Goal: Information Seeking & Learning: Learn about a topic

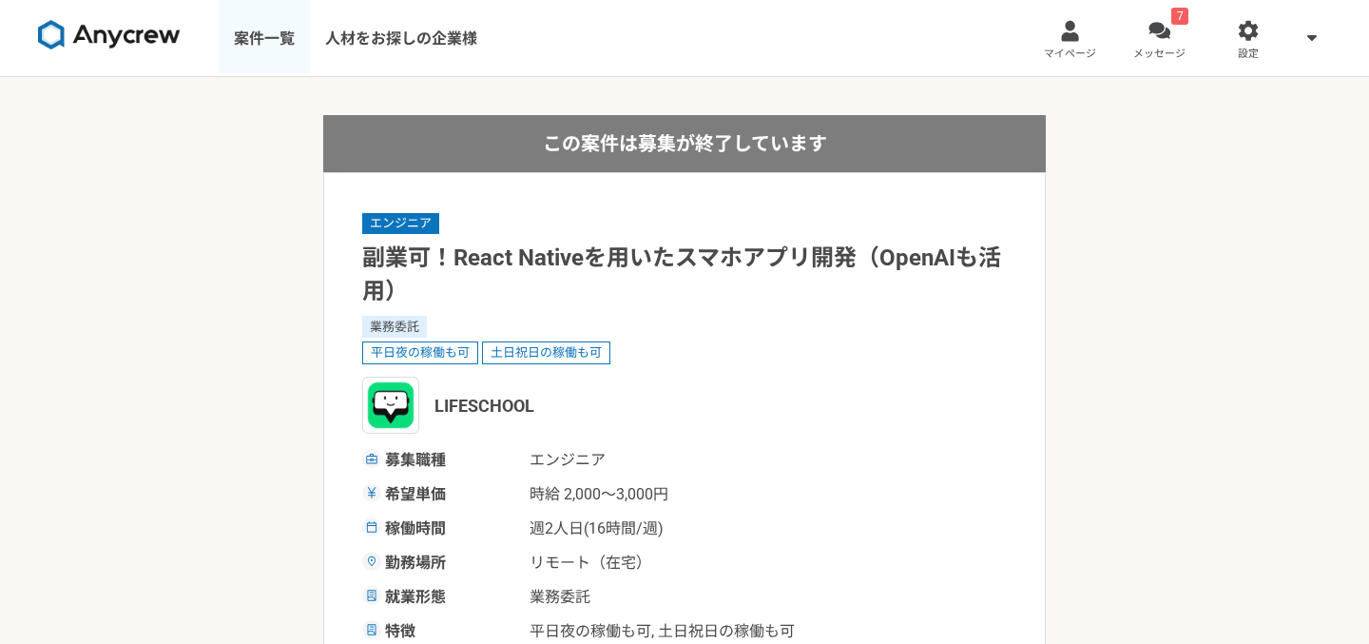
click at [280, 44] on link "案件一覧" at bounding box center [264, 38] width 91 height 76
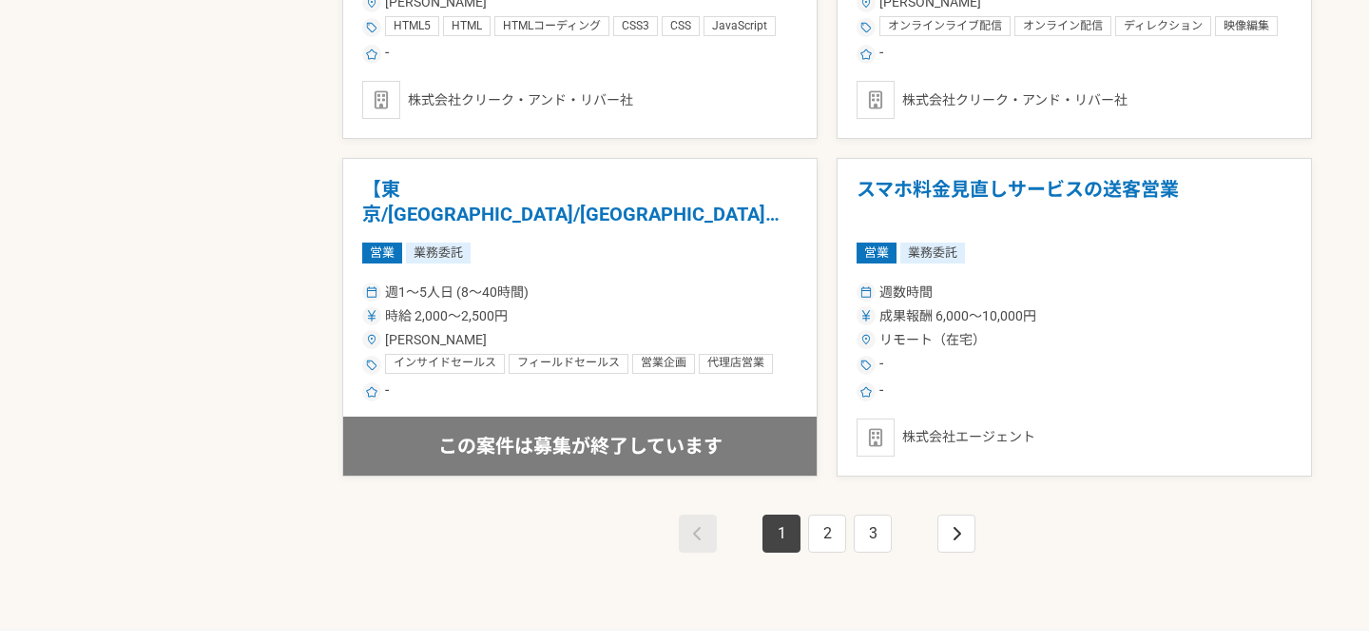
scroll to position [3292, 0]
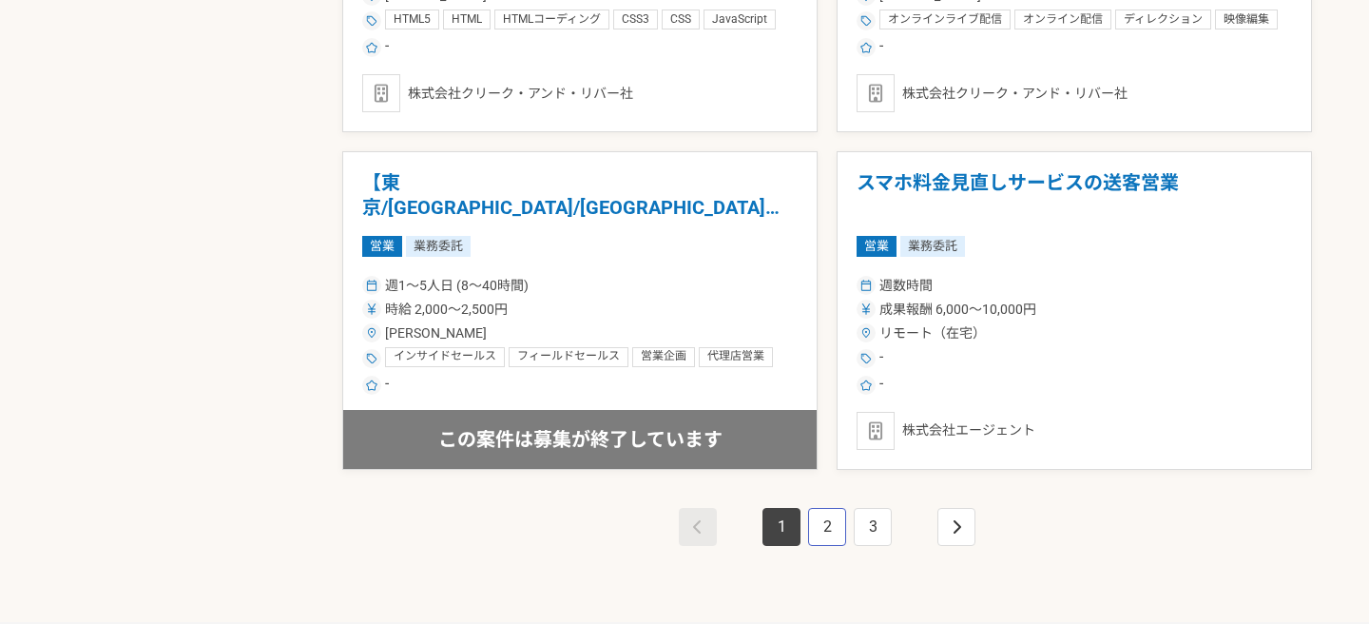
click at [828, 528] on link "2" at bounding box center [827, 527] width 38 height 38
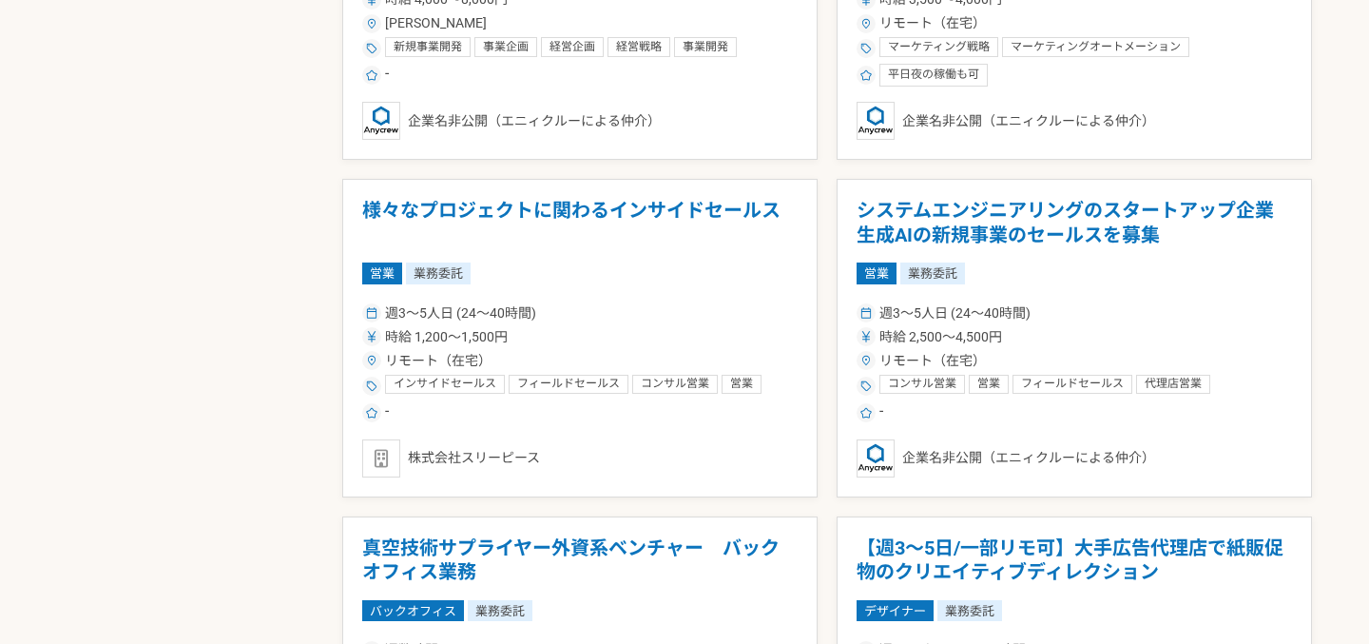
scroll to position [1697, 0]
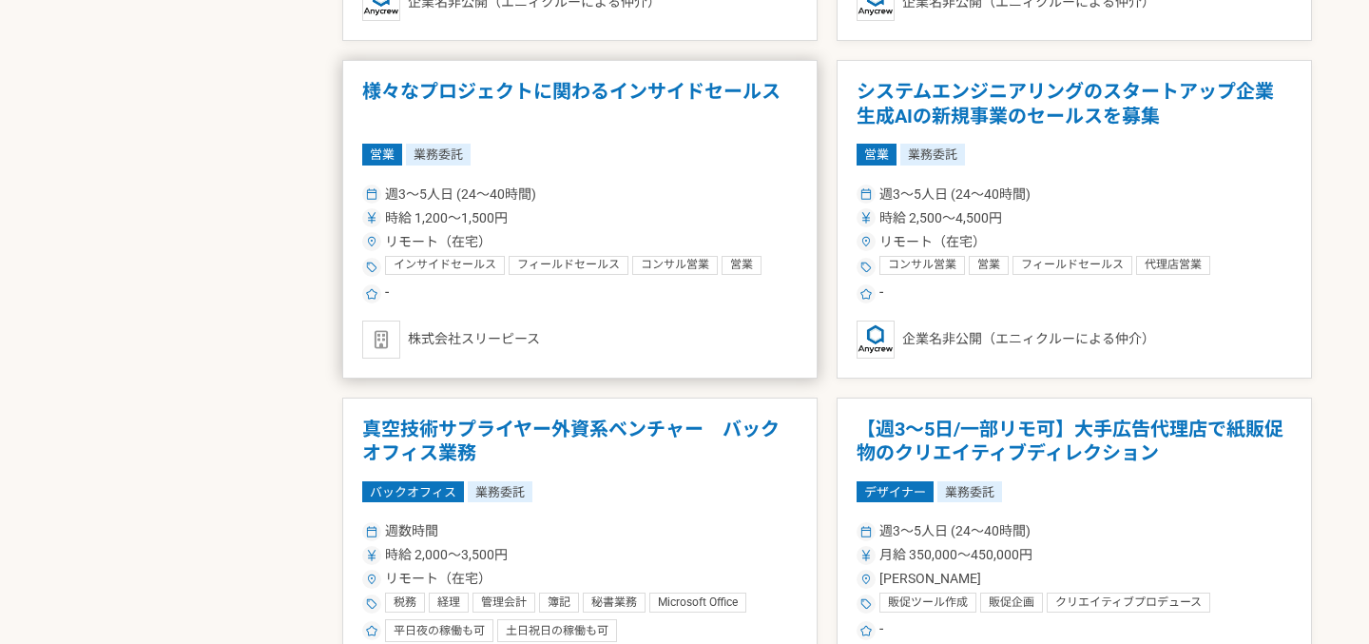
click at [792, 172] on article "様々なプロジェクトに関わるインサイドセールス 営業 業務委託 週3〜5人日 (24〜40時間) 時給 1,200〜1,500円 リモート（在宅） インサイドセ…" at bounding box center [579, 219] width 475 height 319
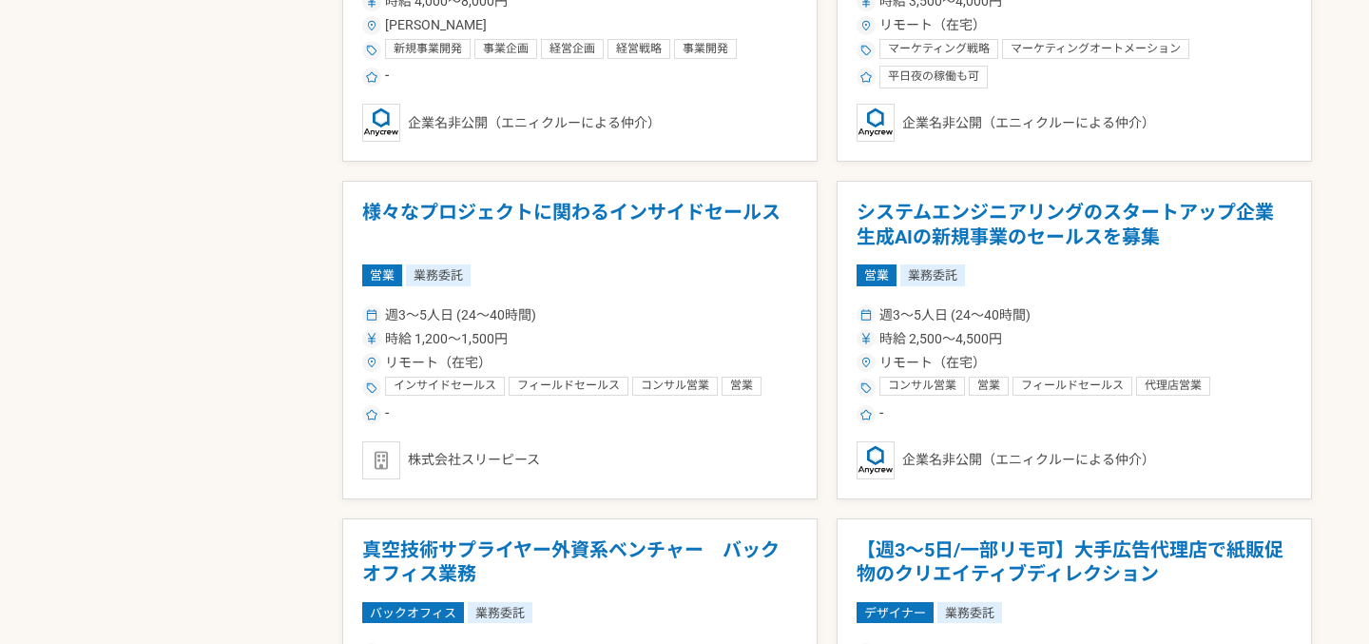
scroll to position [1578, 0]
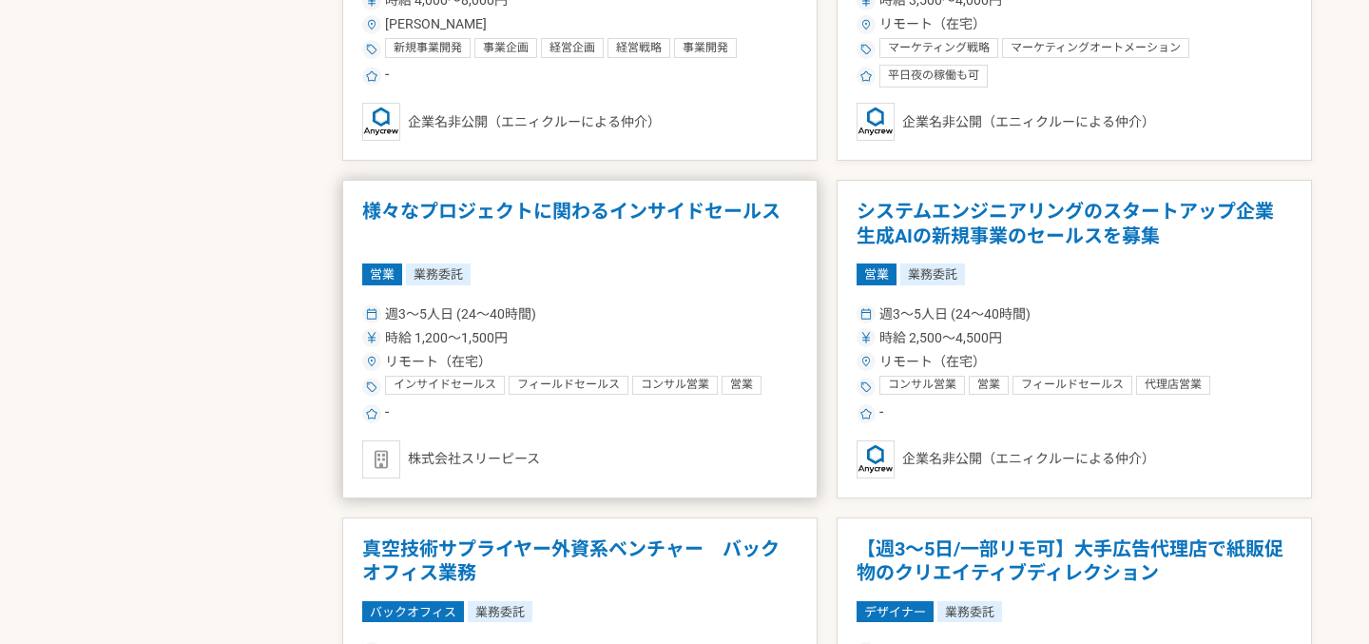
click at [654, 297] on article "様々なプロジェクトに関わるインサイドセールス 営業 業務委託 週3〜5人日 (24〜40時間) 時給 1,200〜1,500円 リモート（在宅） インサイドセ…" at bounding box center [579, 339] width 475 height 319
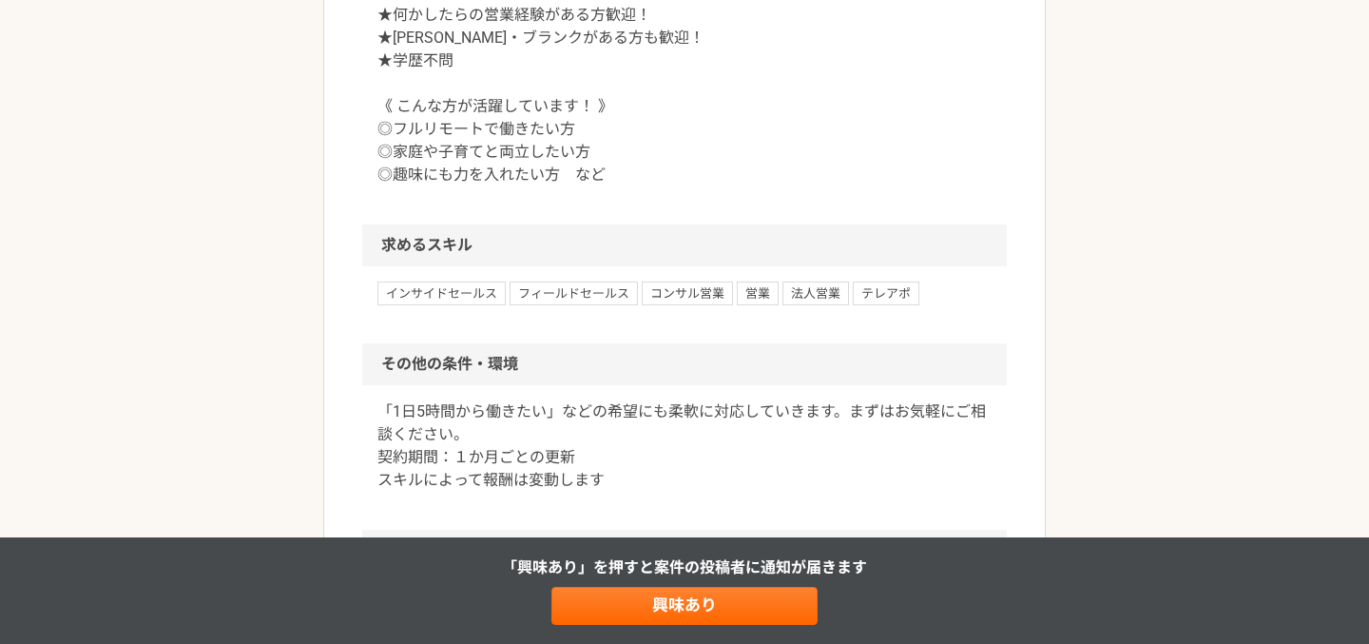
scroll to position [1248, 0]
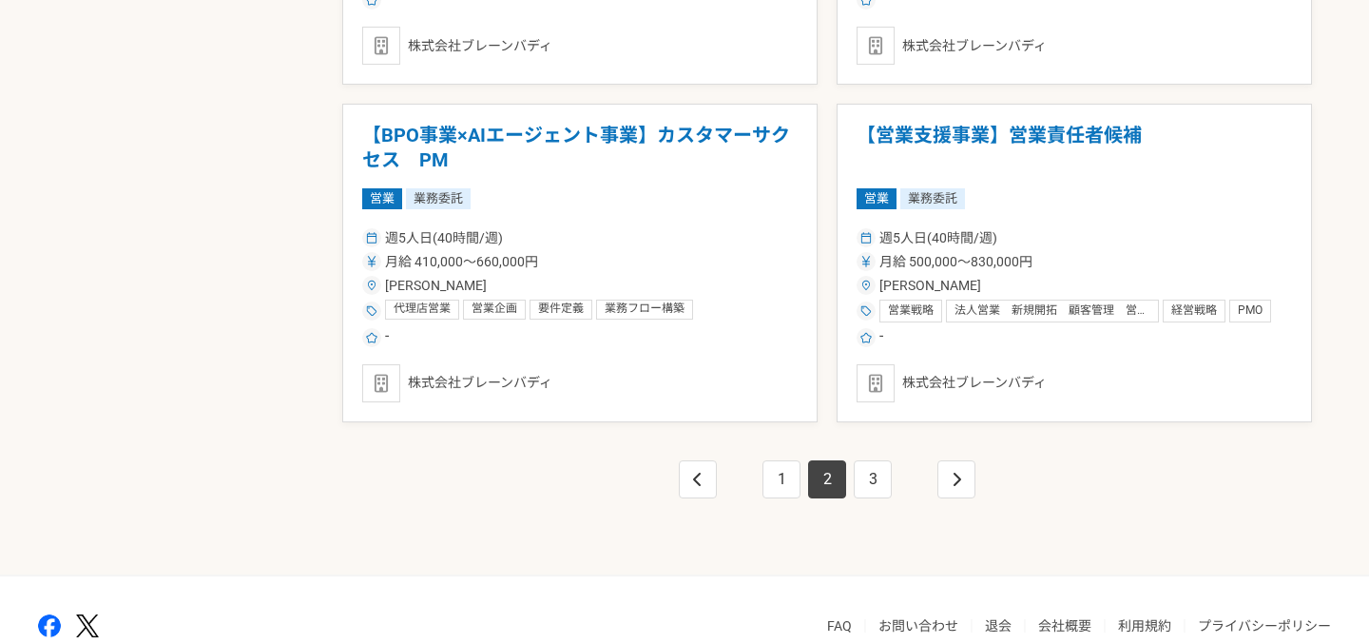
scroll to position [3435, 0]
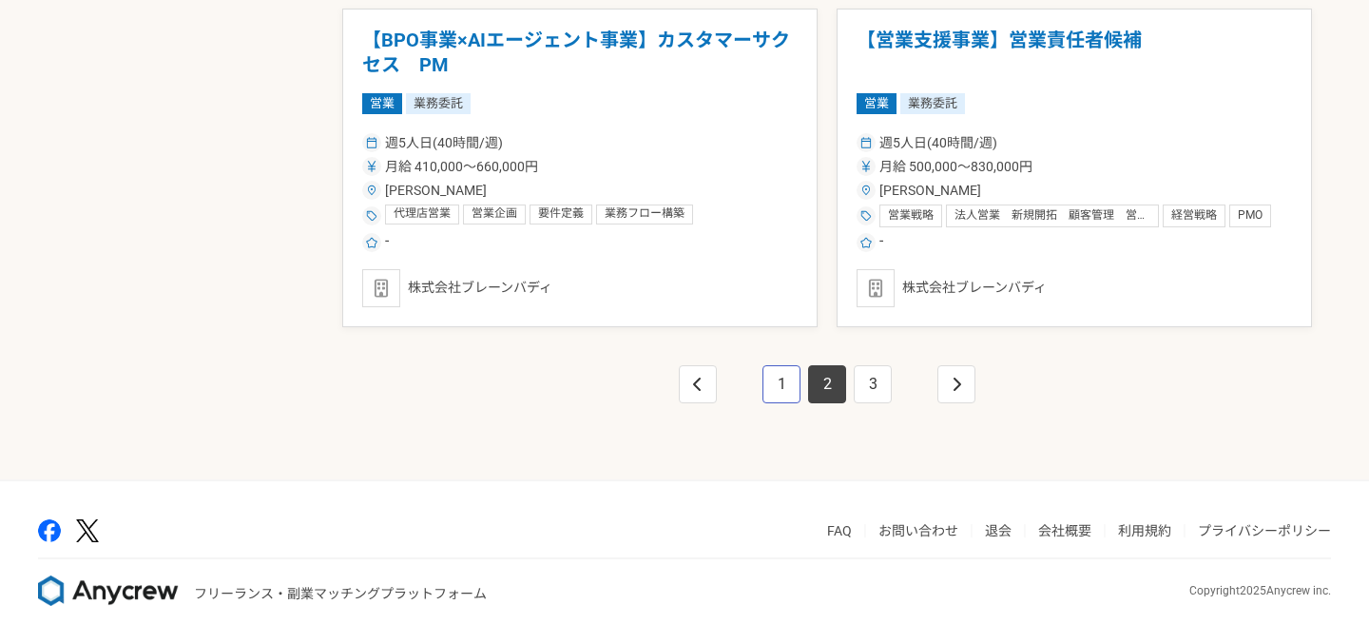
click at [792, 382] on link "1" at bounding box center [782, 384] width 38 height 38
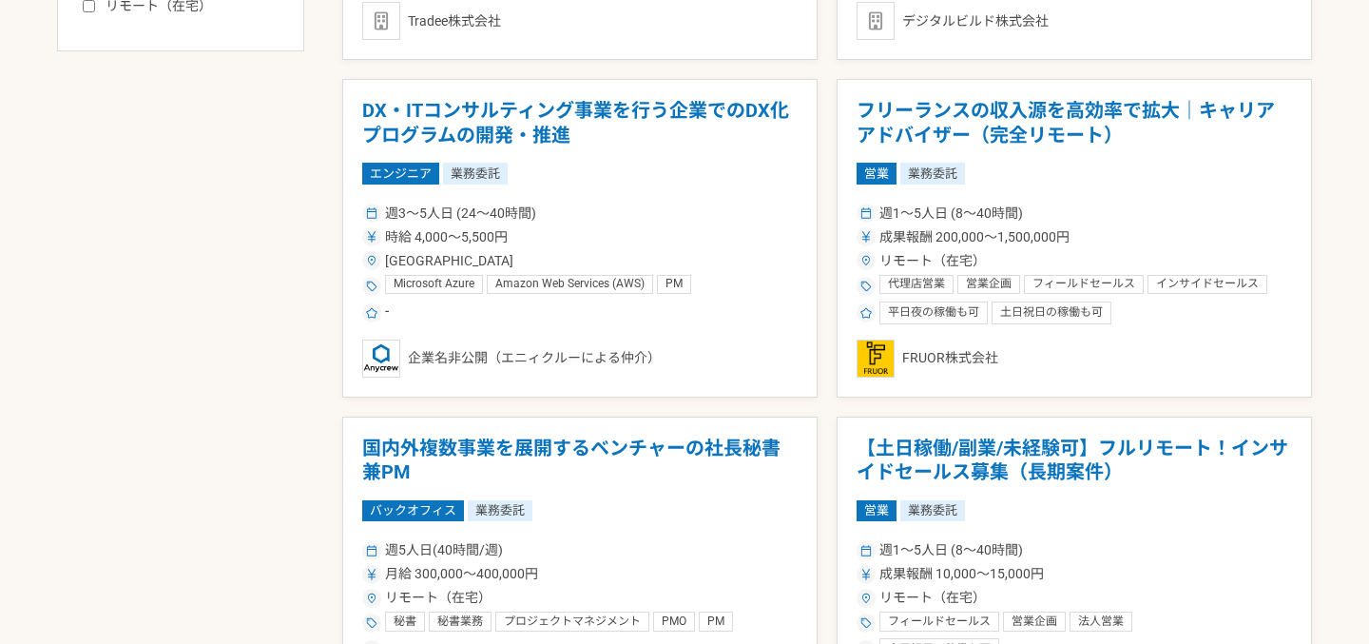
scroll to position [1145, 0]
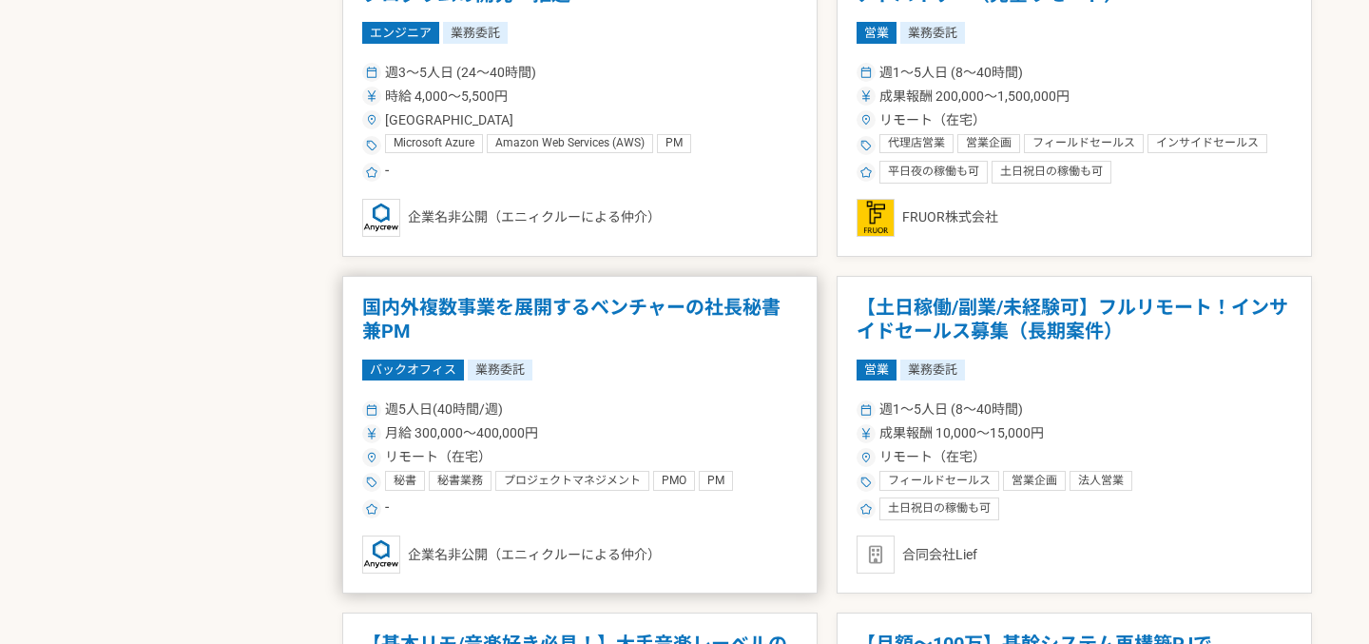
click at [775, 359] on div "バックオフィス 業務委託" at bounding box center [580, 369] width 436 height 21
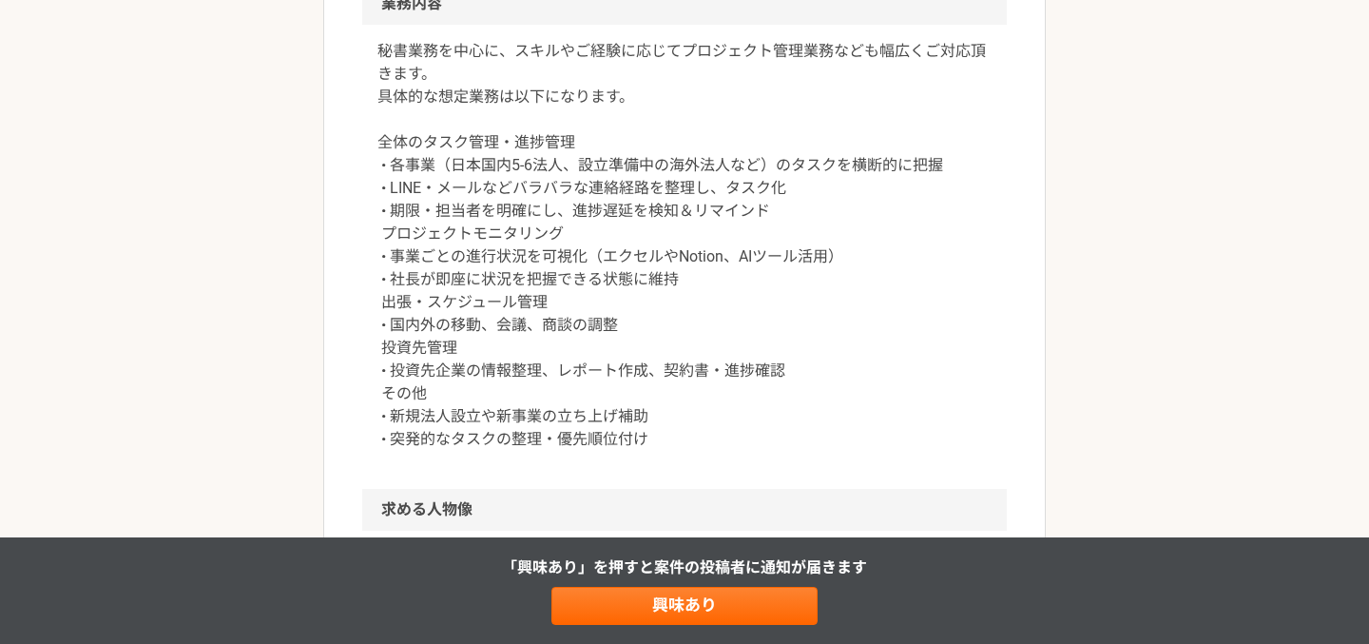
scroll to position [796, 0]
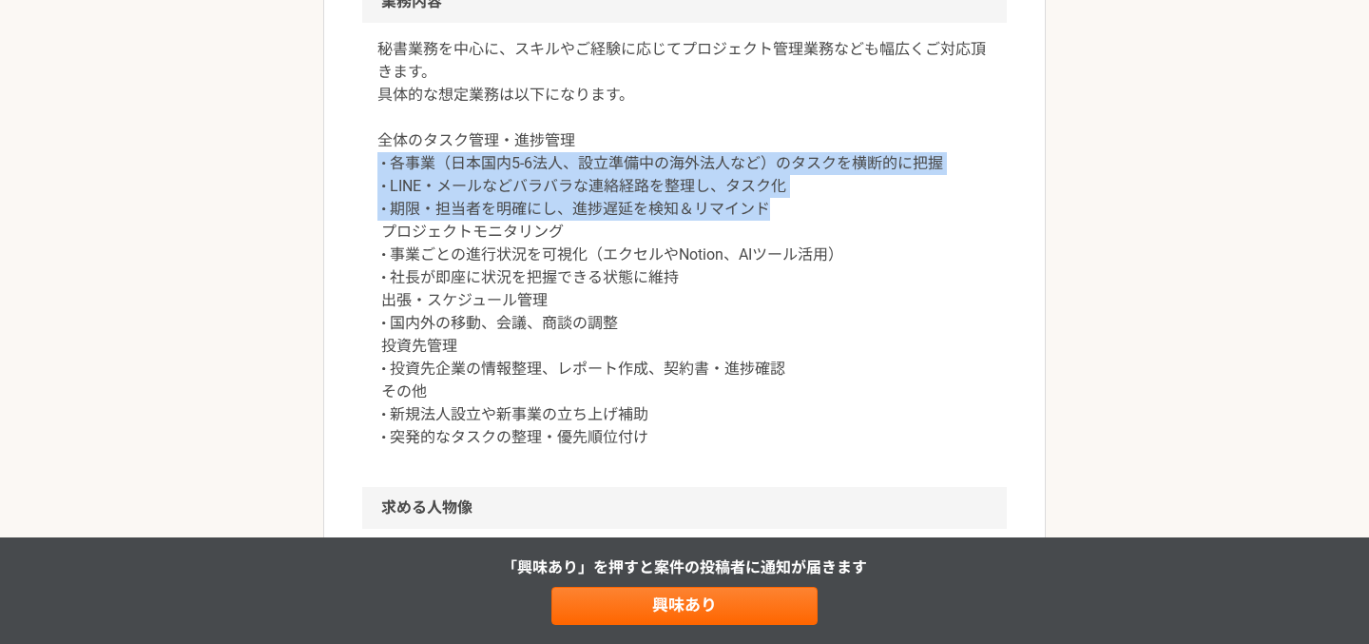
drag, startPoint x: 827, startPoint y: 203, endPoint x: 373, endPoint y: 159, distance: 456.7
click at [373, 159] on div "秘書業務を中心に、スキルやご経験に応じてプロジェクト管理業務なども幅広くご対応頂きます。 具体的な想定業務は以下になります。 全体のタスク管理・進捗管理 • …" at bounding box center [684, 255] width 645 height 464
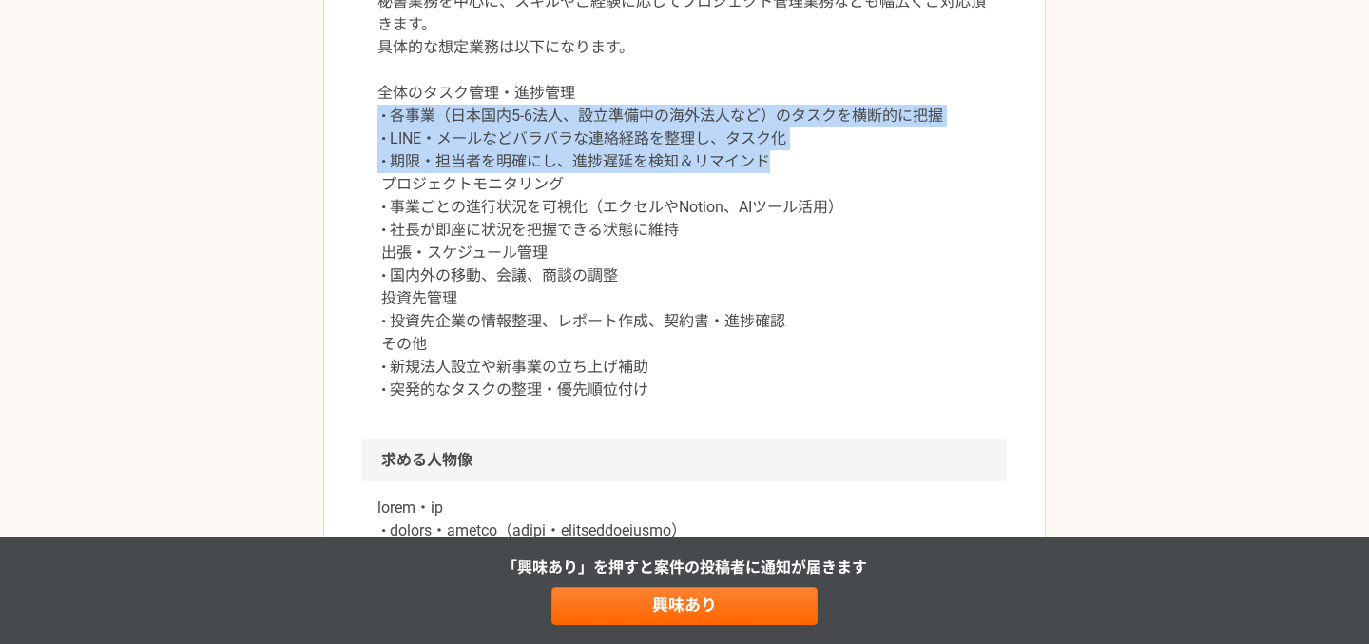
scroll to position [864, 0]
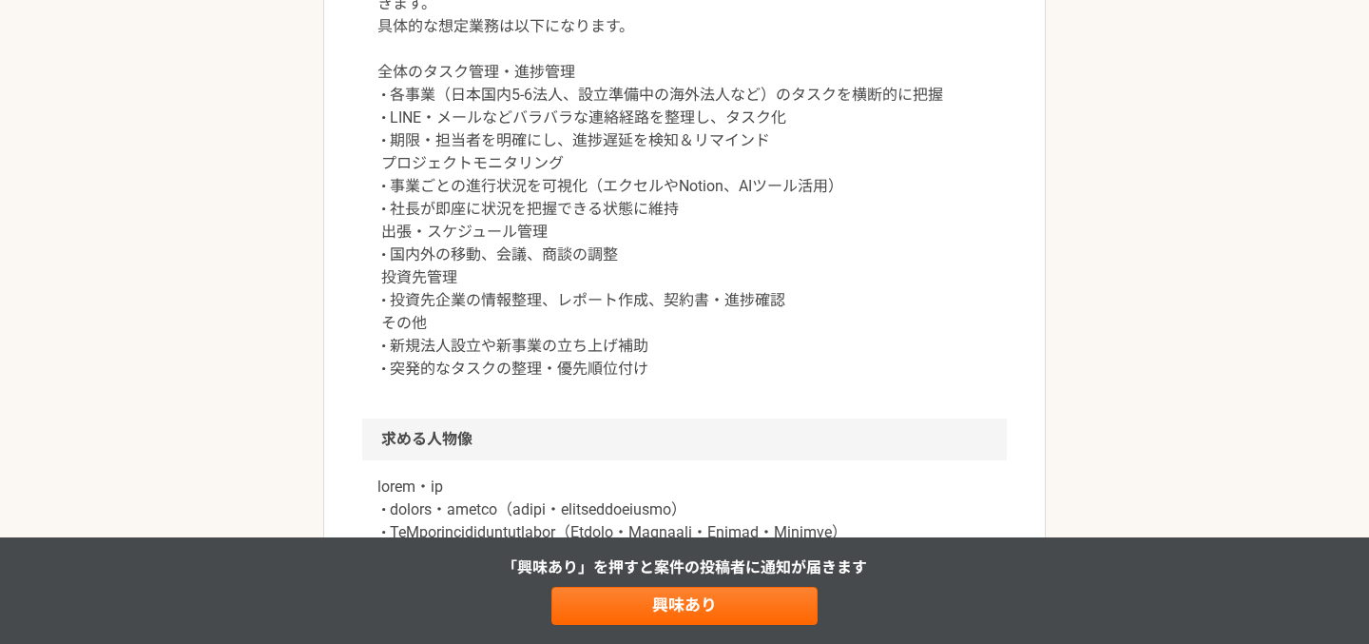
click at [379, 193] on p "秘書業務を中心に、スキルやご経験に応じてプロジェクト管理業務なども幅広くご対応頂きます。 具体的な想定業務は以下になります。 全体のタスク管理・進捗管理 • …" at bounding box center [685, 175] width 614 height 411
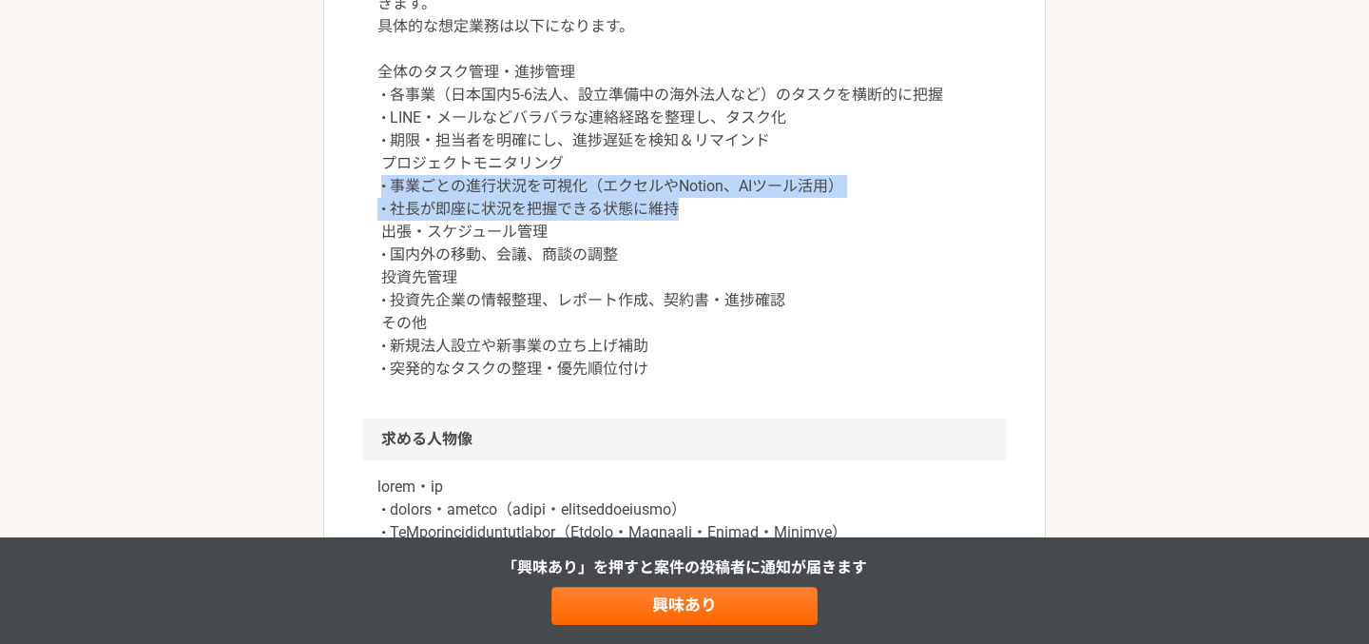
drag, startPoint x: 379, startPoint y: 188, endPoint x: 704, endPoint y: 204, distance: 324.7
click at [704, 204] on p "秘書業務を中心に、スキルやご経験に応じてプロジェクト管理業務なども幅広くご対応頂きます。 具体的な想定業務は以下になります。 全体のタスク管理・進捗管理 • …" at bounding box center [685, 175] width 614 height 411
drag, startPoint x: 683, startPoint y: 216, endPoint x: 366, endPoint y: 186, distance: 318.0
click at [366, 186] on div "秘書業務を中心に、スキルやご経験に応じてプロジェクト管理業務なども幅広くご対応頂きます。 具体的な想定業務は以下になります。 全体のタスク管理・進捗管理 • …" at bounding box center [684, 186] width 645 height 464
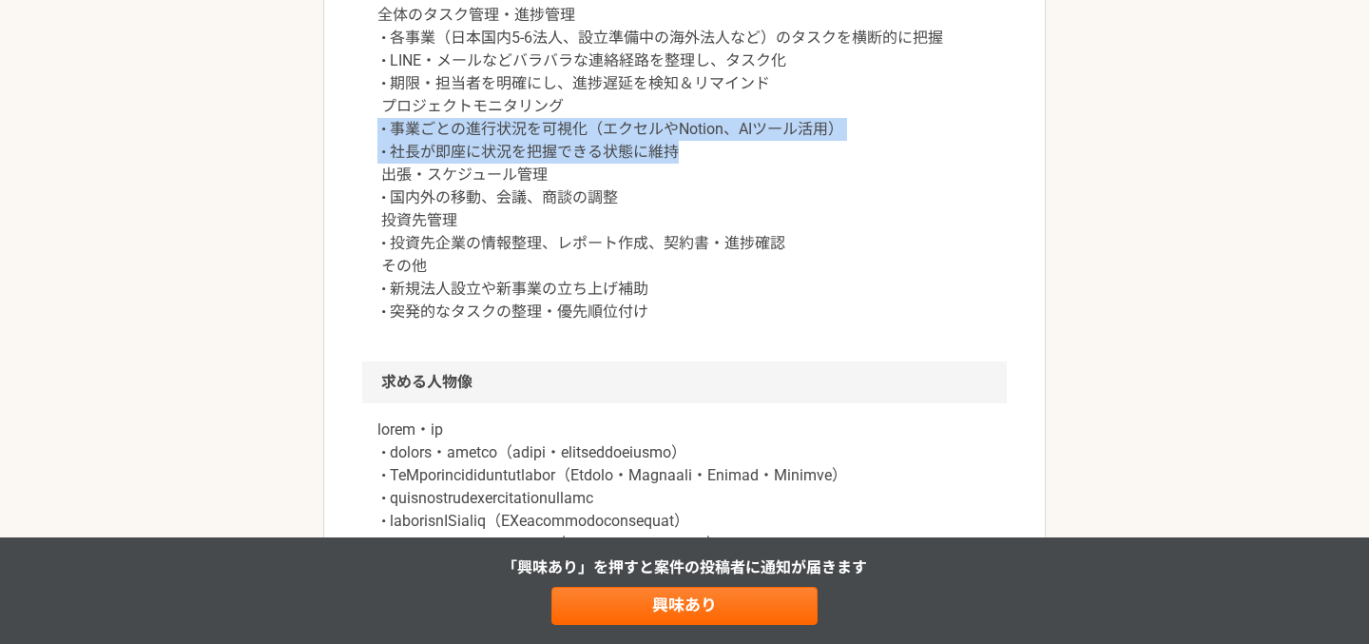
scroll to position [922, 0]
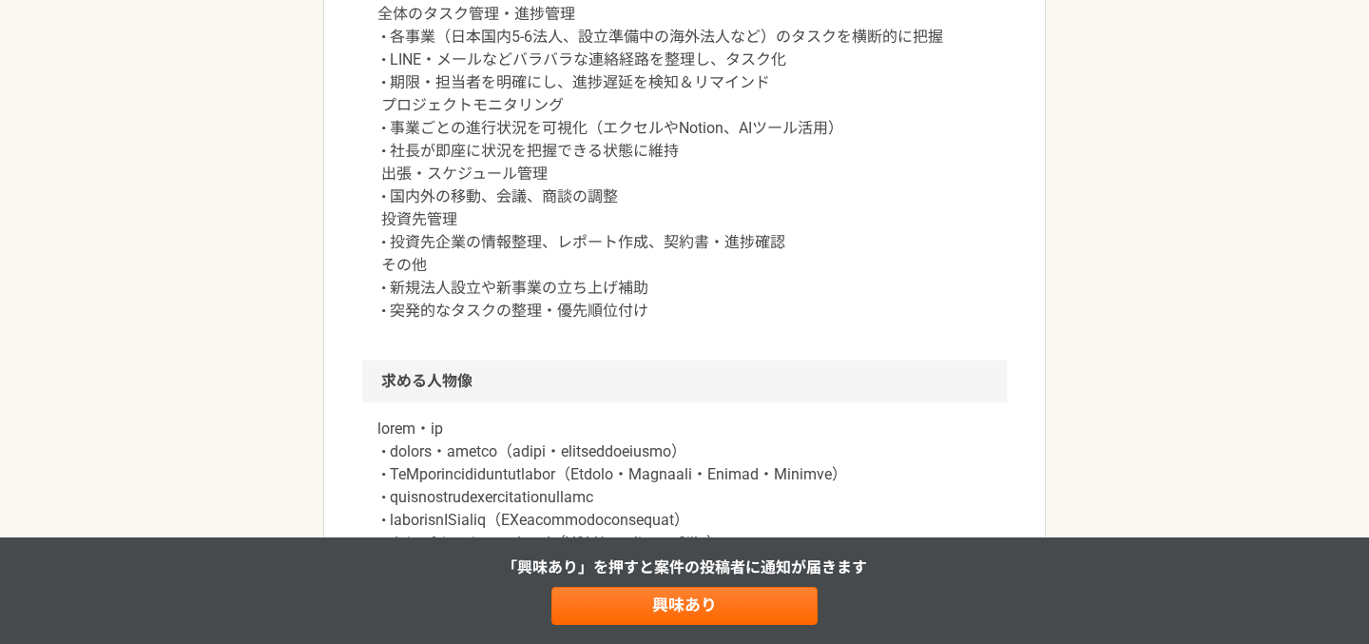
click at [366, 186] on div "秘書業務を中心に、スキルやご経験に応じてプロジェクト管理業務なども幅広くご対応頂きます。 具体的な想定業務は以下になります。 全体のタスク管理・進捗管理 • …" at bounding box center [684, 128] width 645 height 464
drag, startPoint x: 378, startPoint y: 243, endPoint x: 847, endPoint y: 244, distance: 468.8
click at [847, 244] on p "秘書業務を中心に、スキルやご経験に応じてプロジェクト管理業務なども幅広くご対応頂きます。 具体的な想定業務は以下になります。 全体のタスク管理・進捗管理 • …" at bounding box center [685, 117] width 614 height 411
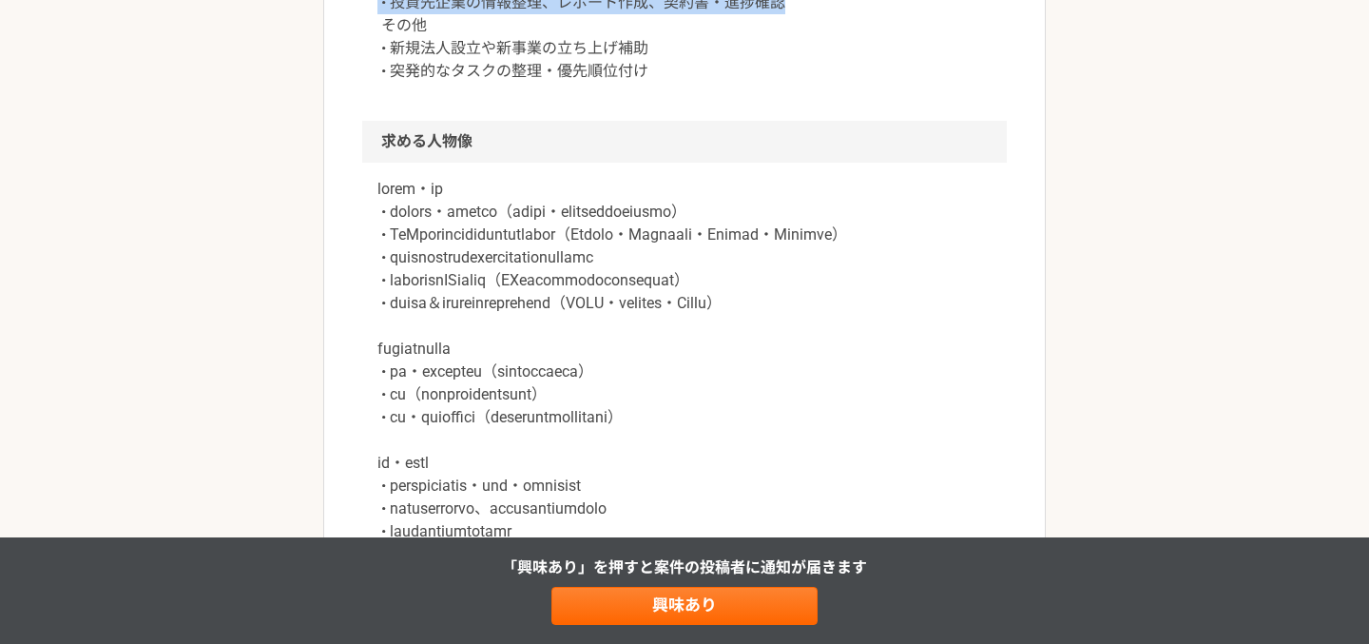
scroll to position [1167, 0]
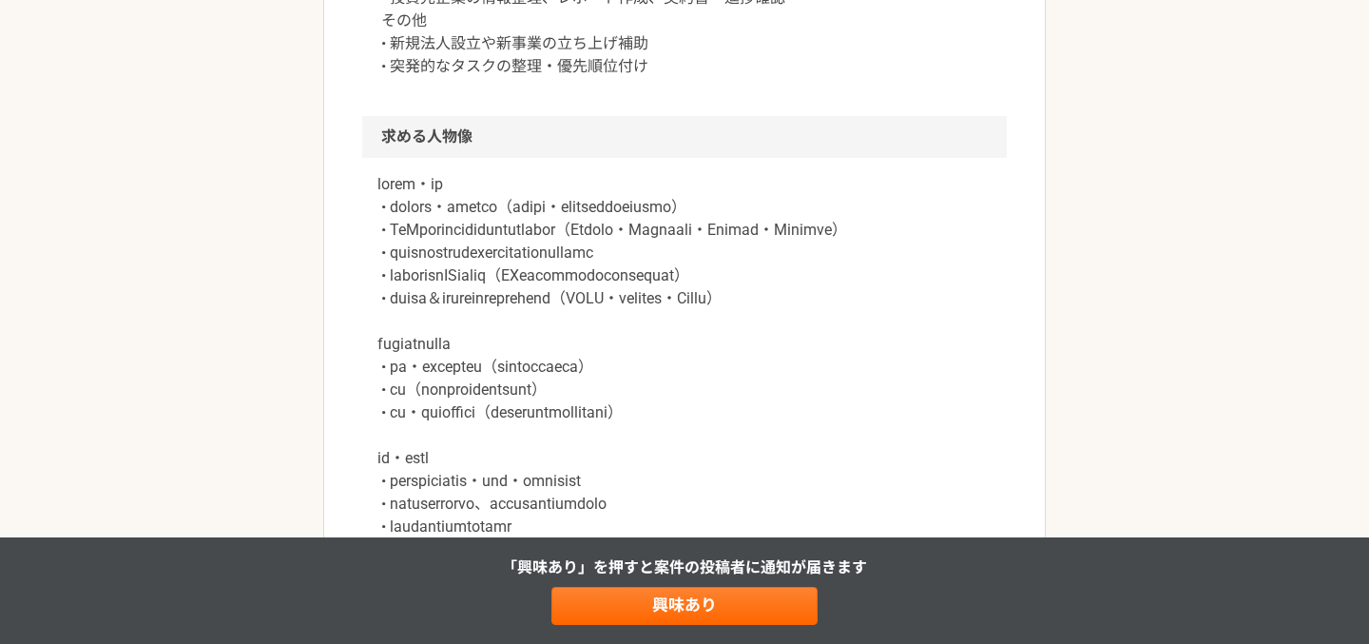
click at [628, 230] on p at bounding box center [685, 378] width 614 height 411
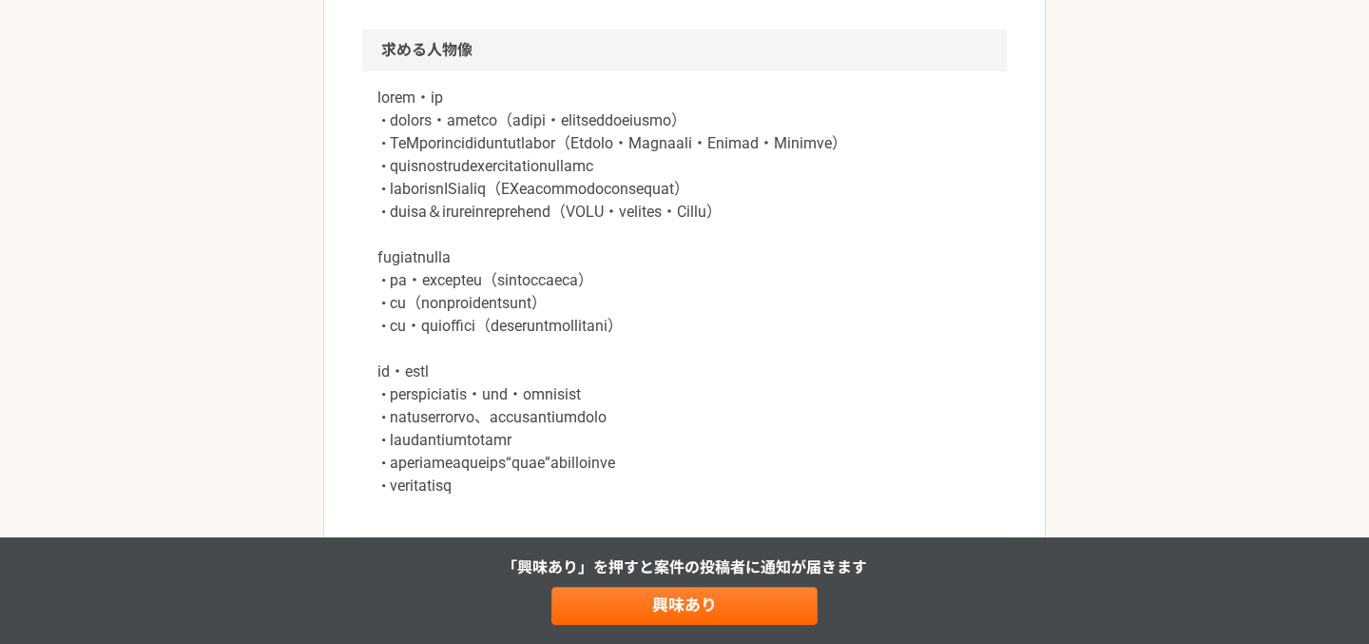
scroll to position [1258, 0]
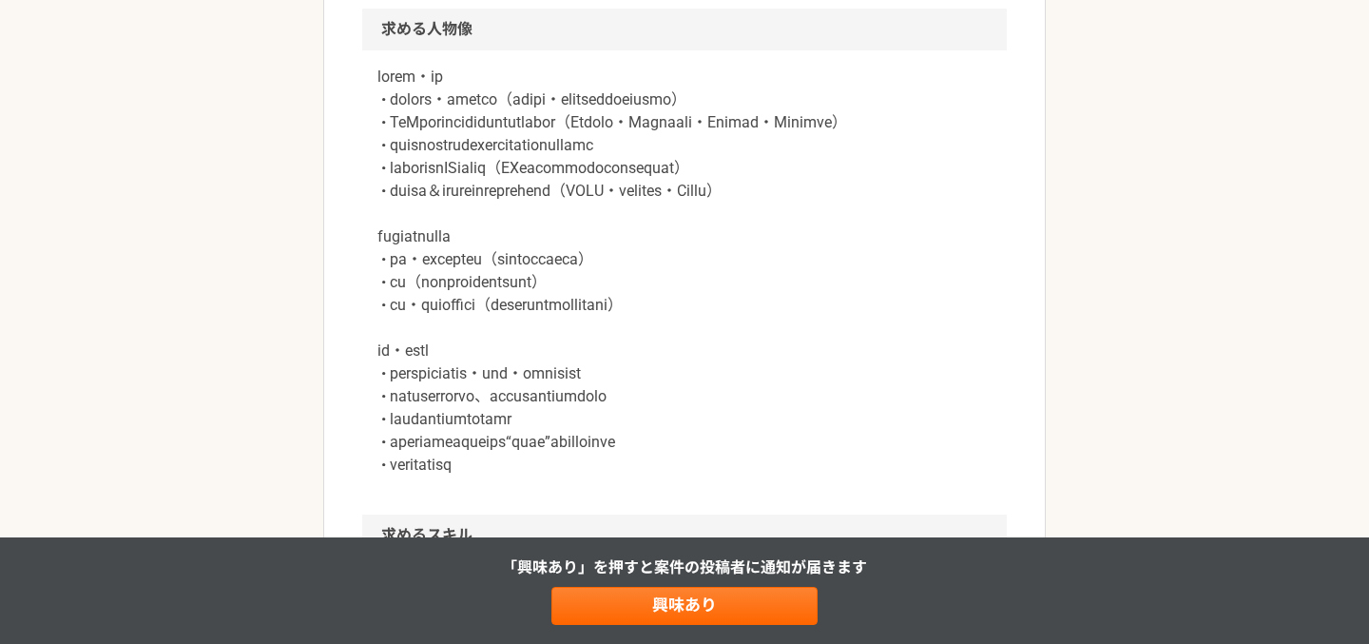
click at [594, 194] on p at bounding box center [685, 271] width 614 height 411
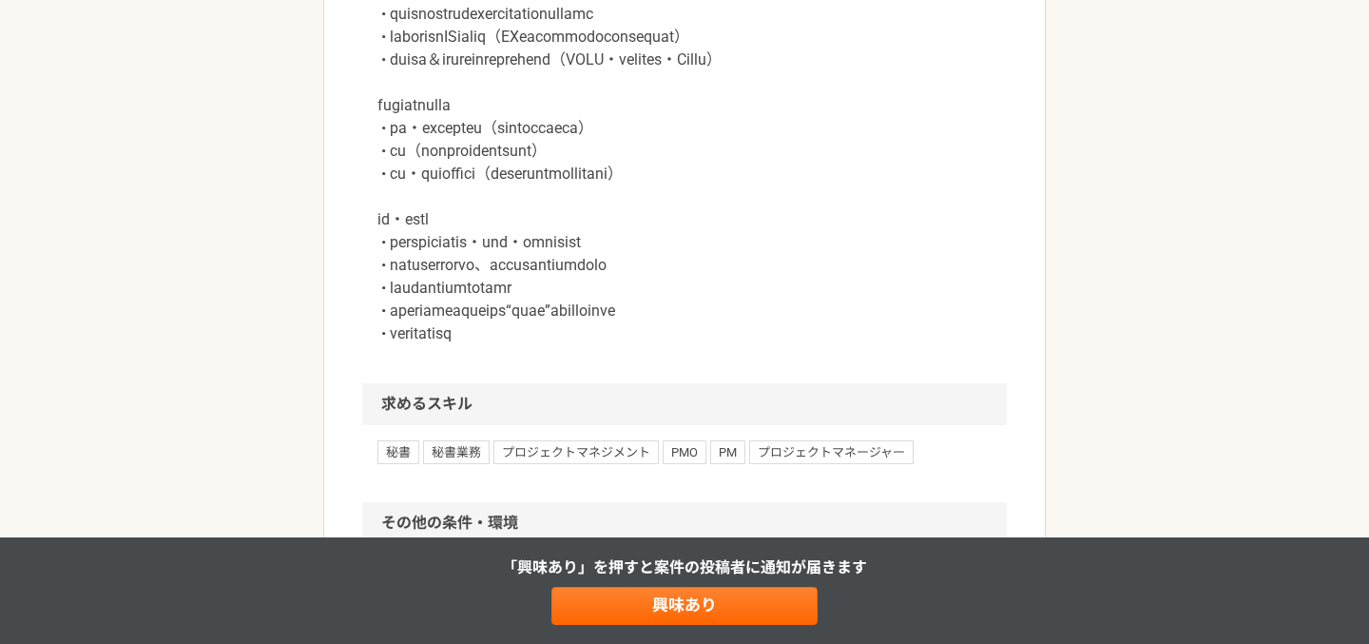
scroll to position [1405, 0]
drag, startPoint x: 760, startPoint y: 148, endPoint x: 375, endPoint y: 159, distance: 385.3
click at [376, 158] on div at bounding box center [684, 152] width 645 height 464
click at [410, 178] on p at bounding box center [685, 140] width 614 height 411
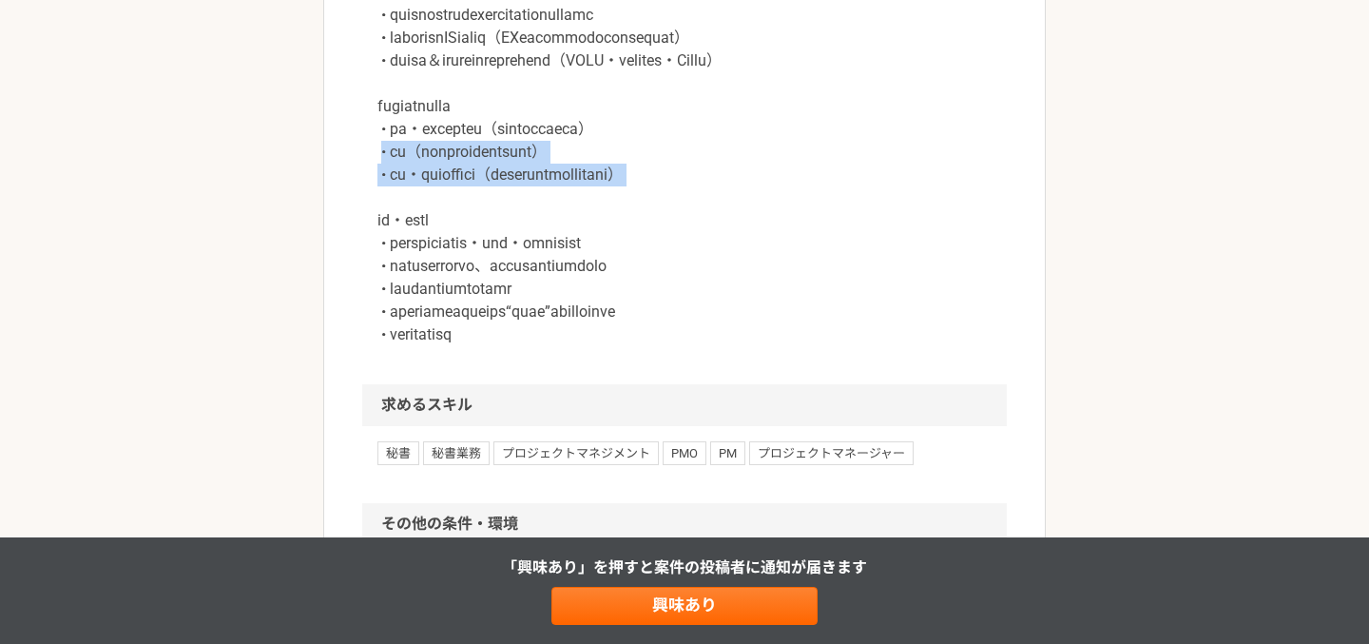
drag, startPoint x: 382, startPoint y: 175, endPoint x: 390, endPoint y: 217, distance: 42.5
click at [390, 217] on p at bounding box center [685, 140] width 614 height 411
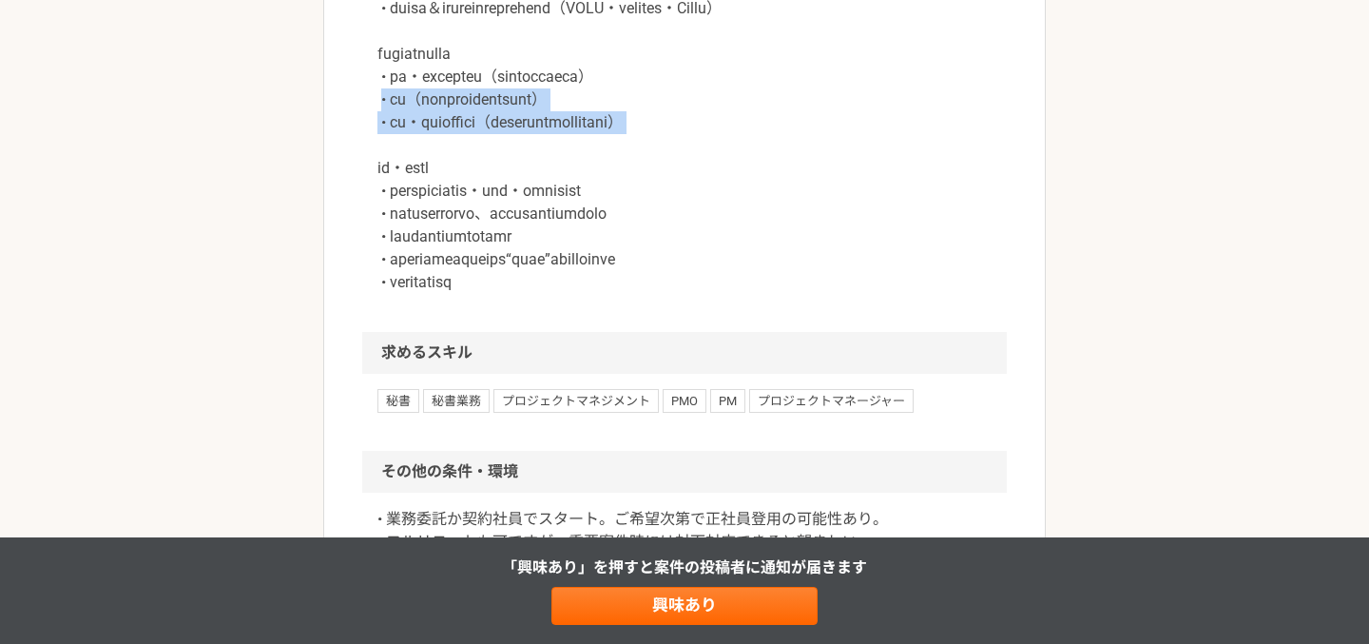
scroll to position [1514, 0]
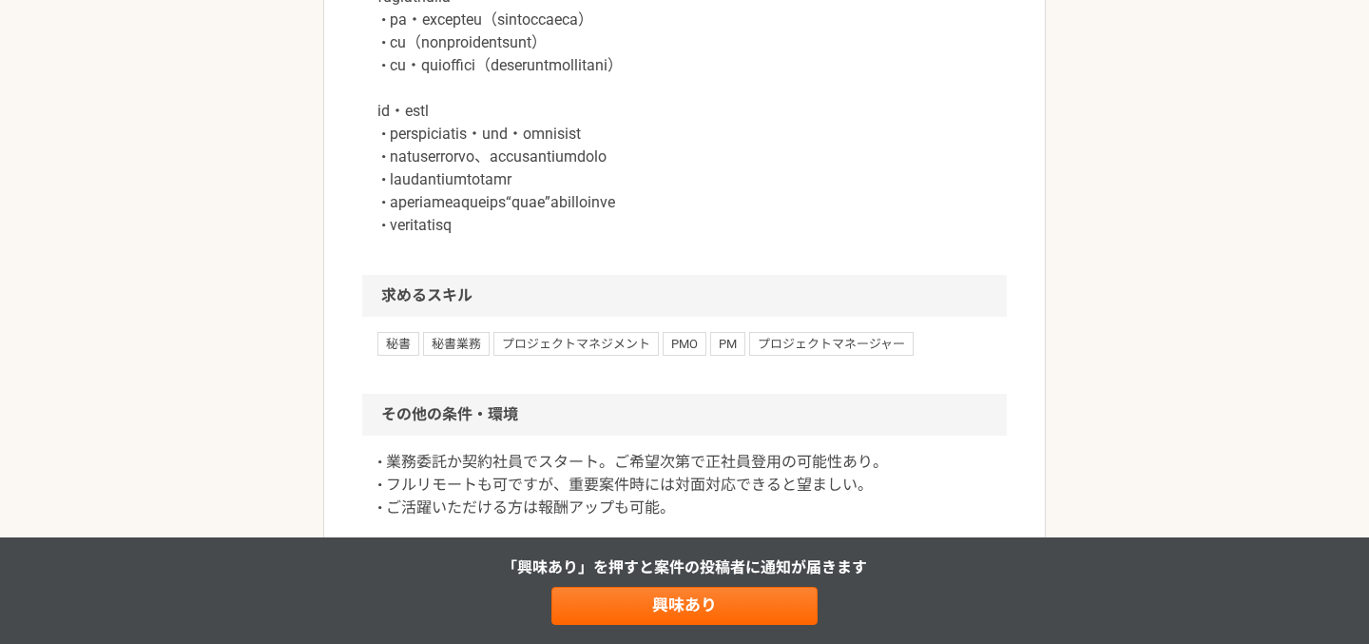
click at [482, 188] on p at bounding box center [685, 31] width 614 height 411
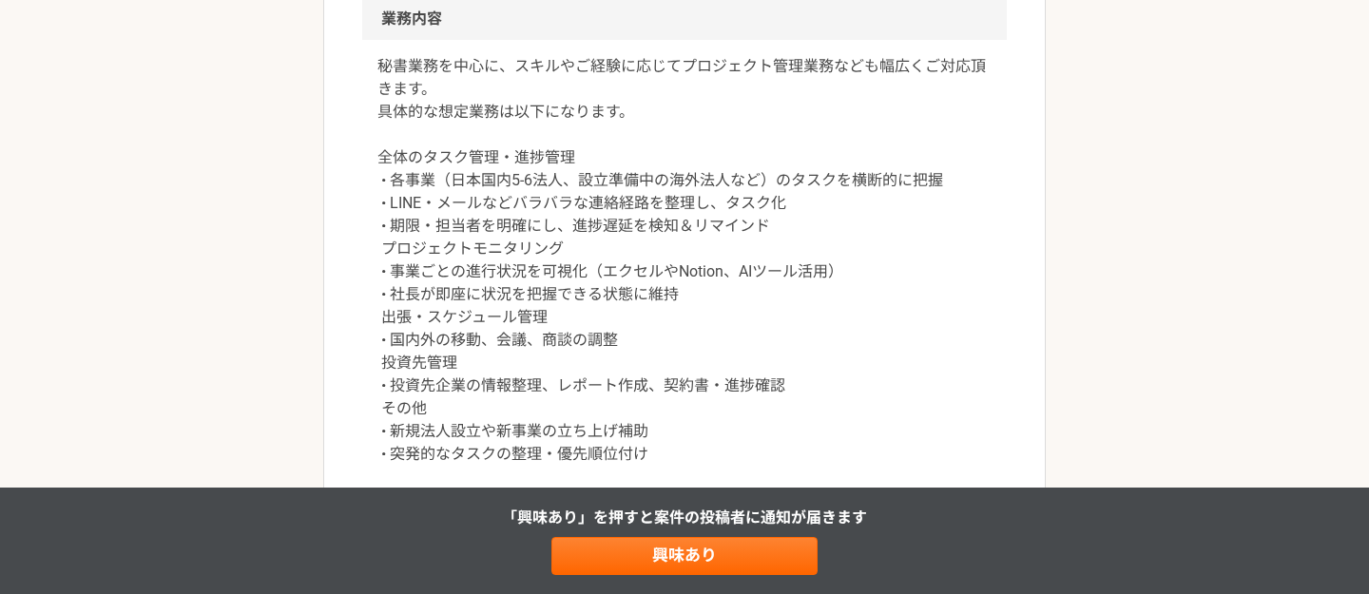
scroll to position [783, 0]
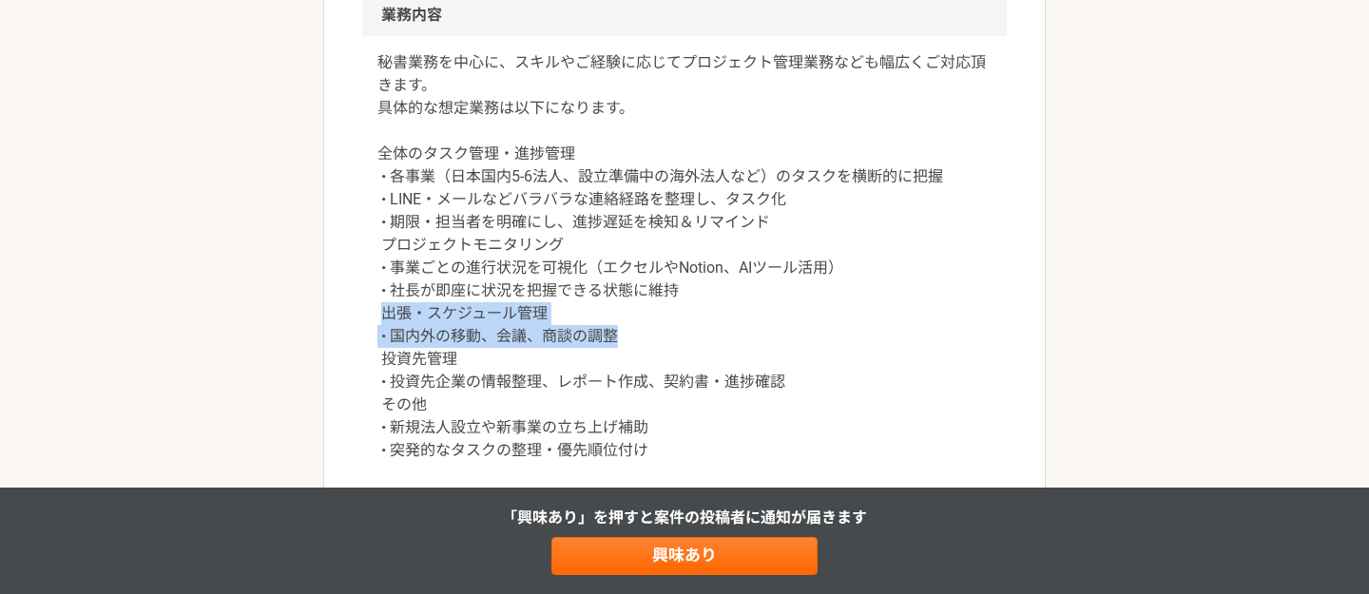
drag, startPoint x: 381, startPoint y: 314, endPoint x: 640, endPoint y: 338, distance: 259.7
click at [642, 339] on p "秘書業務を中心に、スキルやご経験に応じてプロジェクト管理業務なども幅広くご対応頂きます。 具体的な想定業務は以下になります。 全体のタスク管理・進捗管理 • …" at bounding box center [685, 256] width 614 height 411
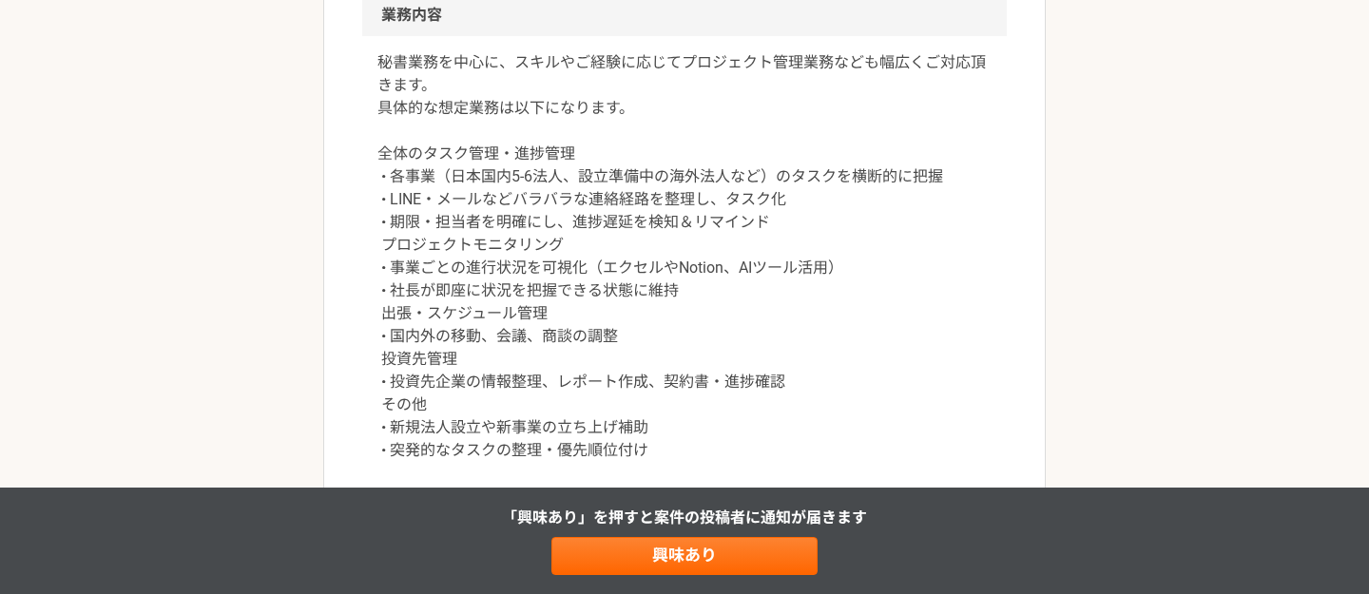
click at [638, 340] on p "秘書業務を中心に、スキルやご経験に応じてプロジェクト管理業務なども幅広くご対応頂きます。 具体的な想定業務は以下になります。 全体のタスク管理・進捗管理 • …" at bounding box center [685, 256] width 614 height 411
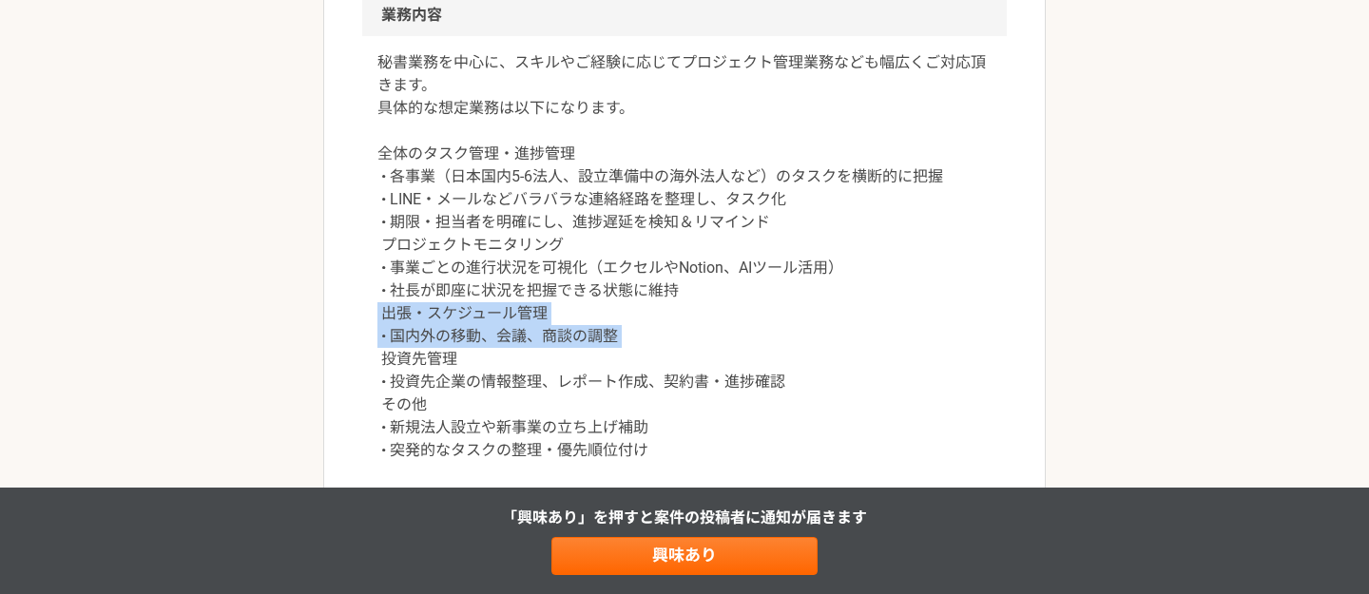
drag, startPoint x: 638, startPoint y: 340, endPoint x: 378, endPoint y: 320, distance: 261.4
click at [378, 320] on p "秘書業務を中心に、スキルやご経験に応じてプロジェクト管理業務なども幅広くご対応頂きます。 具体的な想定業務は以下になります。 全体のタスク管理・進捗管理 • …" at bounding box center [685, 256] width 614 height 411
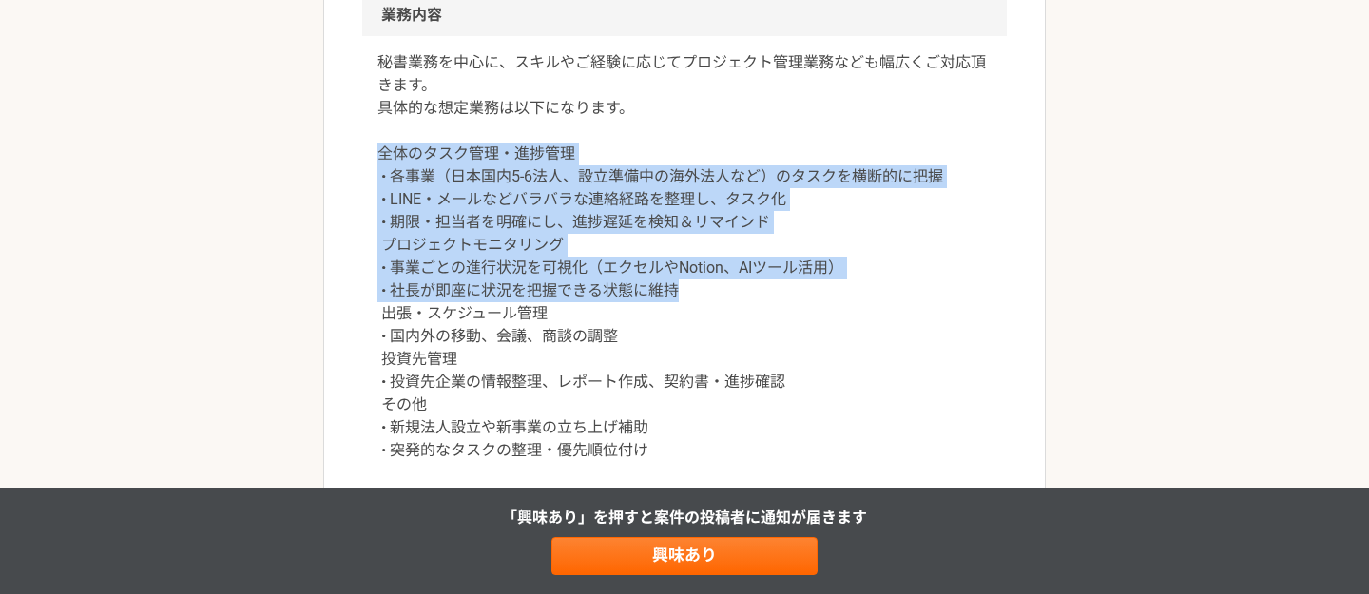
drag, startPoint x: 377, startPoint y: 153, endPoint x: 685, endPoint y: 294, distance: 338.7
click at [685, 294] on div "秘書業務を中心に、スキルやご経験に応じてプロジェクト管理業務なども幅広くご対応頂きます。 具体的な想定業務は以下になります。 全体のタスク管理・進捗管理 • …" at bounding box center [684, 268] width 645 height 464
click at [432, 180] on p "秘書業務を中心に、スキルやご経験に応じてプロジェクト管理業務なども幅広くご対応頂きます。 具体的な想定業務は以下になります。 全体のタスク管理・進捗管理 • …" at bounding box center [685, 256] width 614 height 411
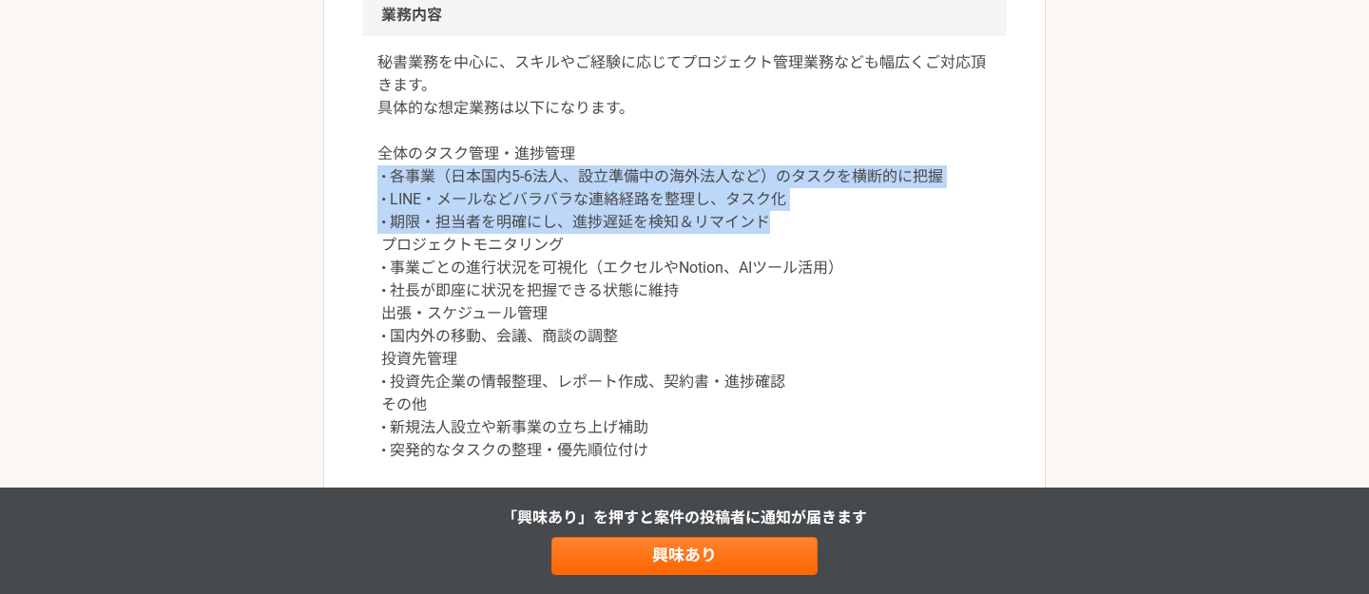
drag, startPoint x: 790, startPoint y: 223, endPoint x: 375, endPoint y: 170, distance: 419.0
click at [375, 170] on div "秘書業務を中心に、スキルやご経験に応じてプロジェクト管理業務なども幅広くご対応頂きます。 具体的な想定業務は以下になります。 全体のタスク管理・進捗管理 • …" at bounding box center [684, 268] width 645 height 464
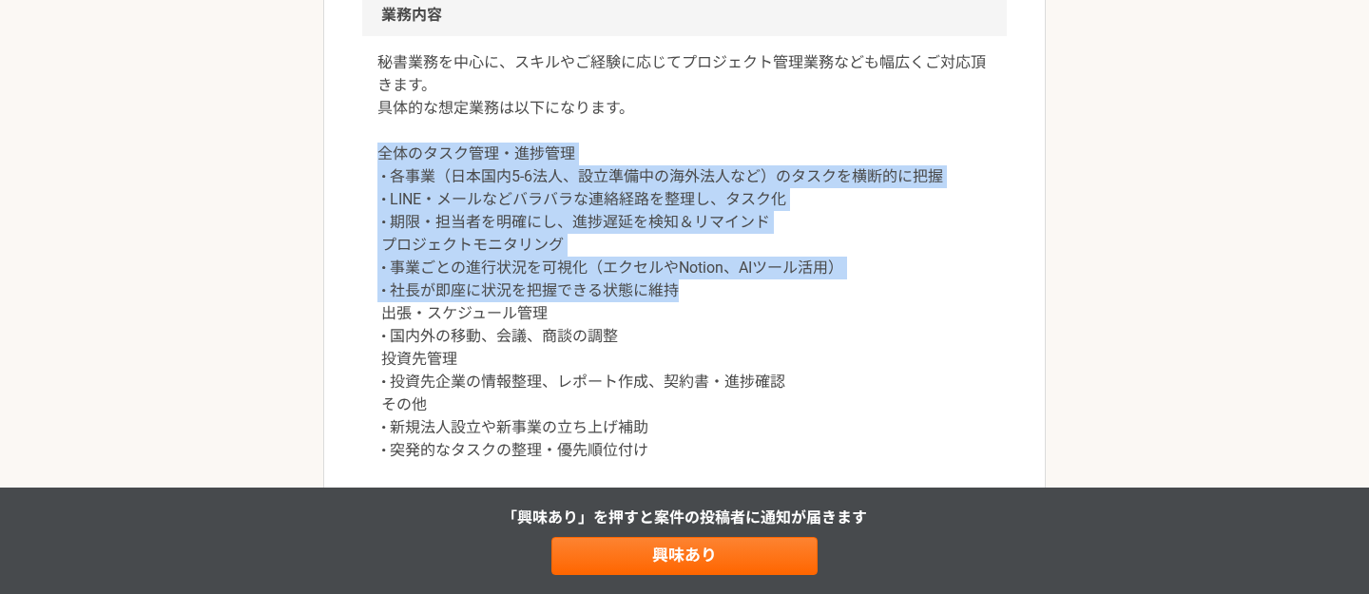
drag, startPoint x: 709, startPoint y: 297, endPoint x: 378, endPoint y: 145, distance: 363.8
click at [378, 145] on p "秘書業務を中心に、スキルやご経験に応じてプロジェクト管理業務なども幅広くご対応頂きます。 具体的な想定業務は以下になります。 全体のタスク管理・進捗管理 • …" at bounding box center [685, 256] width 614 height 411
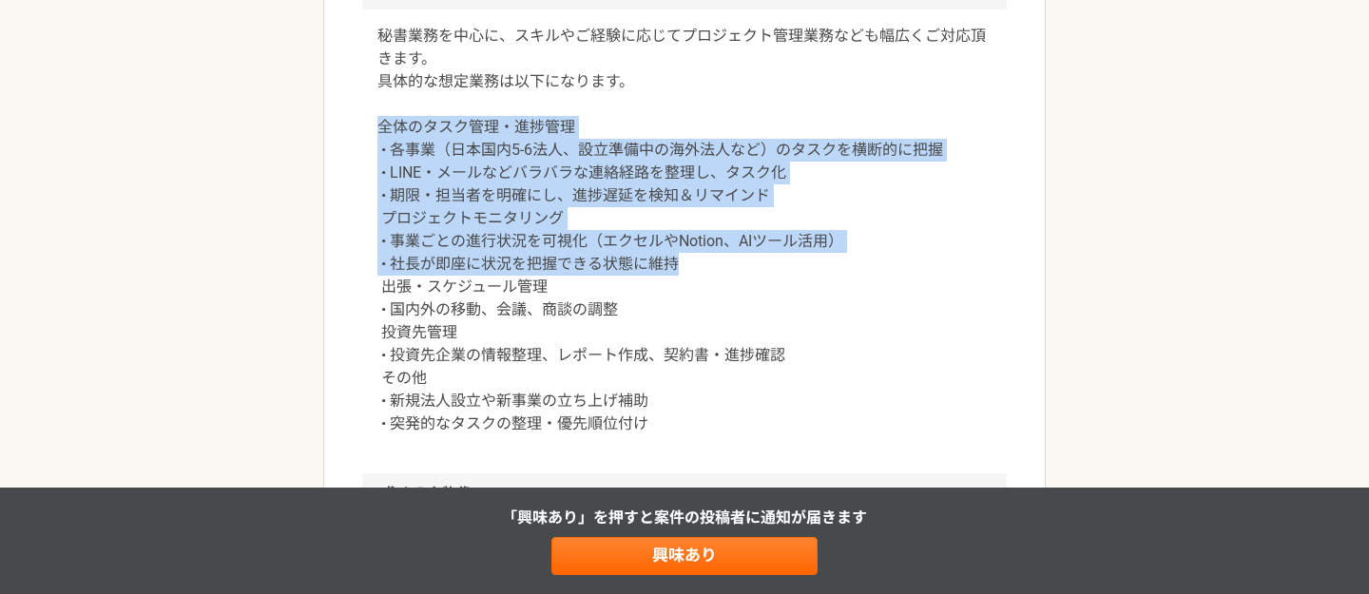
scroll to position [822, 0]
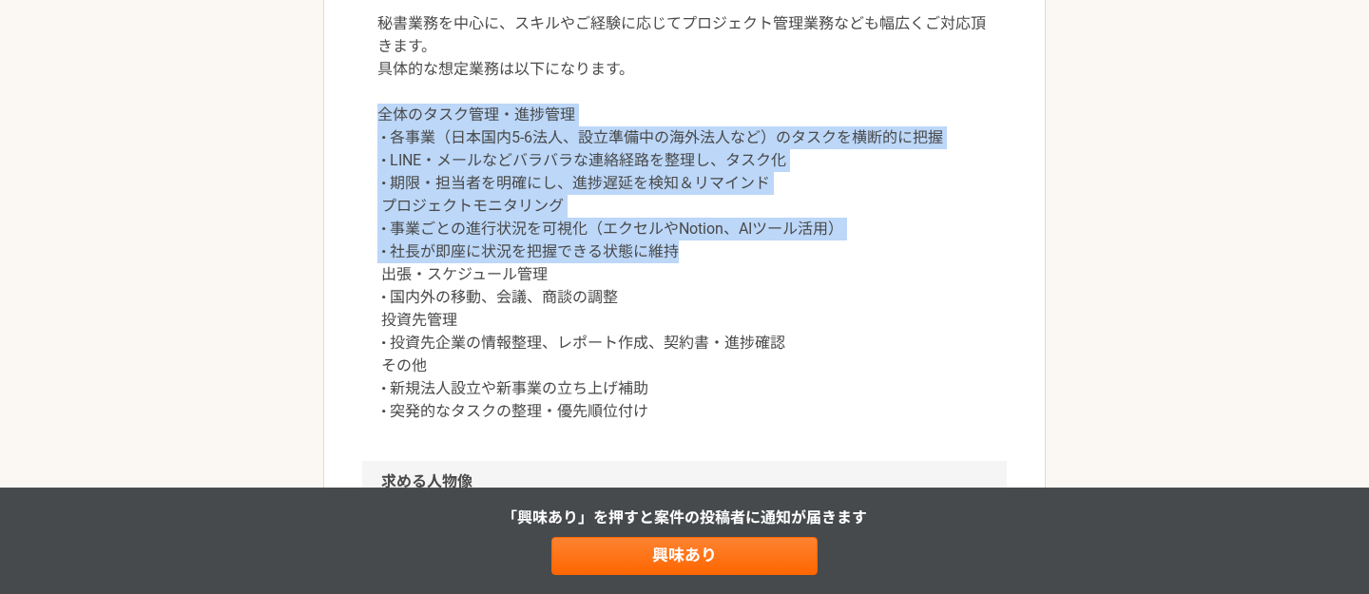
click at [585, 224] on p "秘書業務を中心に、スキルやご経験に応じてプロジェクト管理業務なども幅広くご対応頂きます。 具体的な想定業務は以下になります。 全体のタスク管理・進捗管理 • …" at bounding box center [685, 217] width 614 height 411
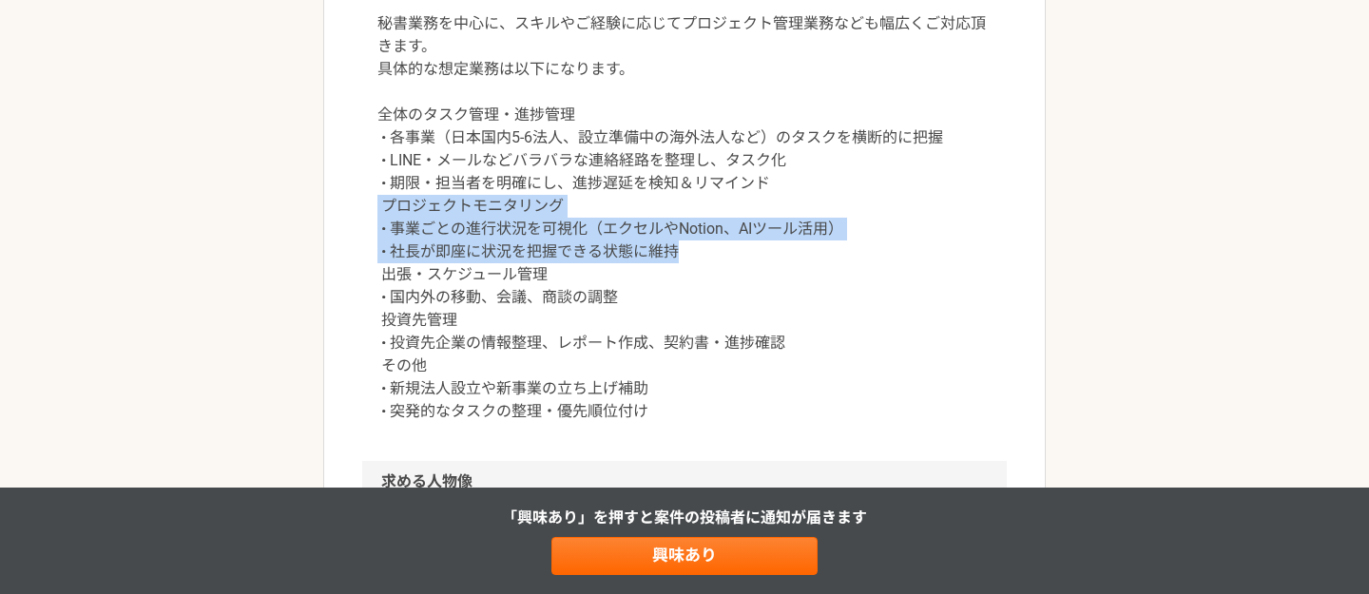
drag, startPoint x: 694, startPoint y: 253, endPoint x: 376, endPoint y: 213, distance: 321.1
click at [375, 211] on div "秘書業務を中心に、スキルやご経験に応じてプロジェクト管理業務なども幅広くご対応頂きます。 具体的な想定業務は以下になります。 全体のタスク管理・進捗管理 • …" at bounding box center [684, 229] width 645 height 464
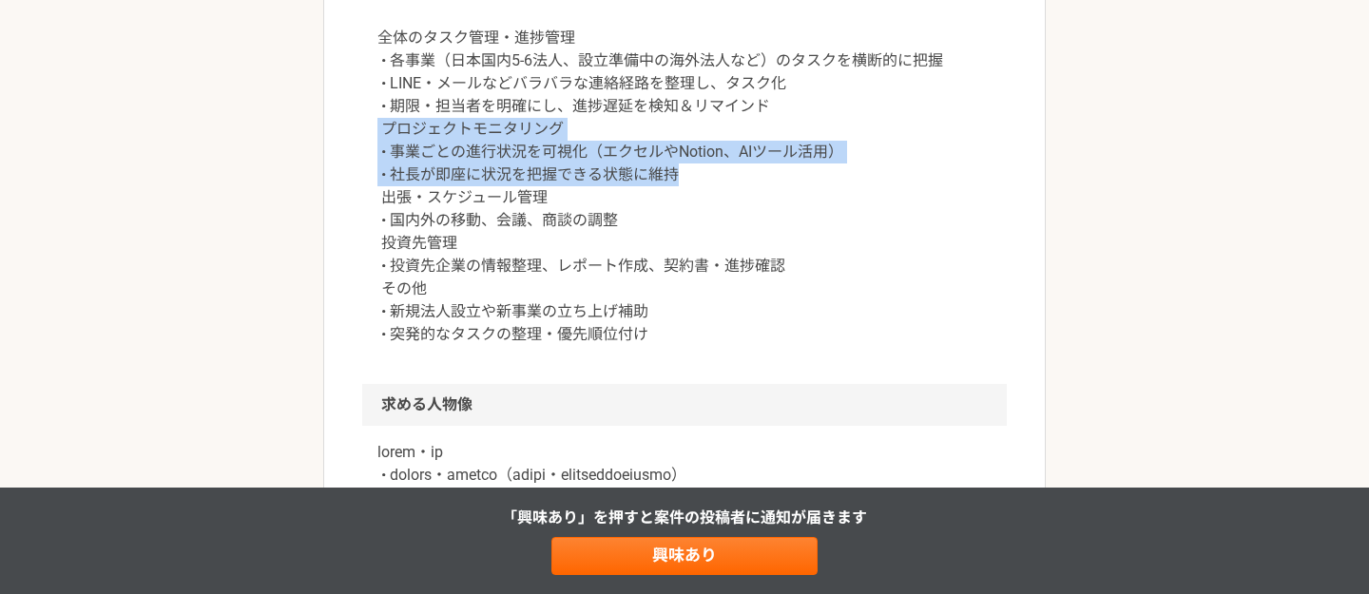
scroll to position [900, 0]
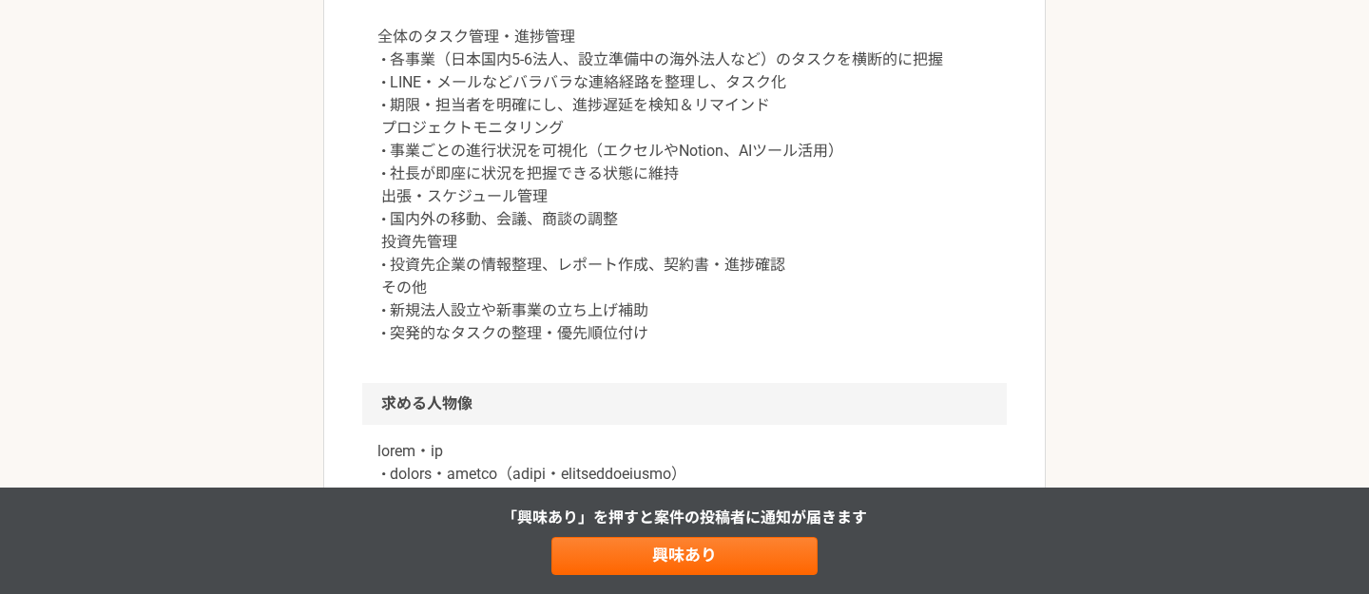
click at [378, 229] on p "秘書業務を中心に、スキルやご経験に応じてプロジェクト管理業務なども幅広くご対応頂きます。 具体的な想定業務は以下になります。 全体のタスク管理・進捗管理 • …" at bounding box center [685, 139] width 614 height 411
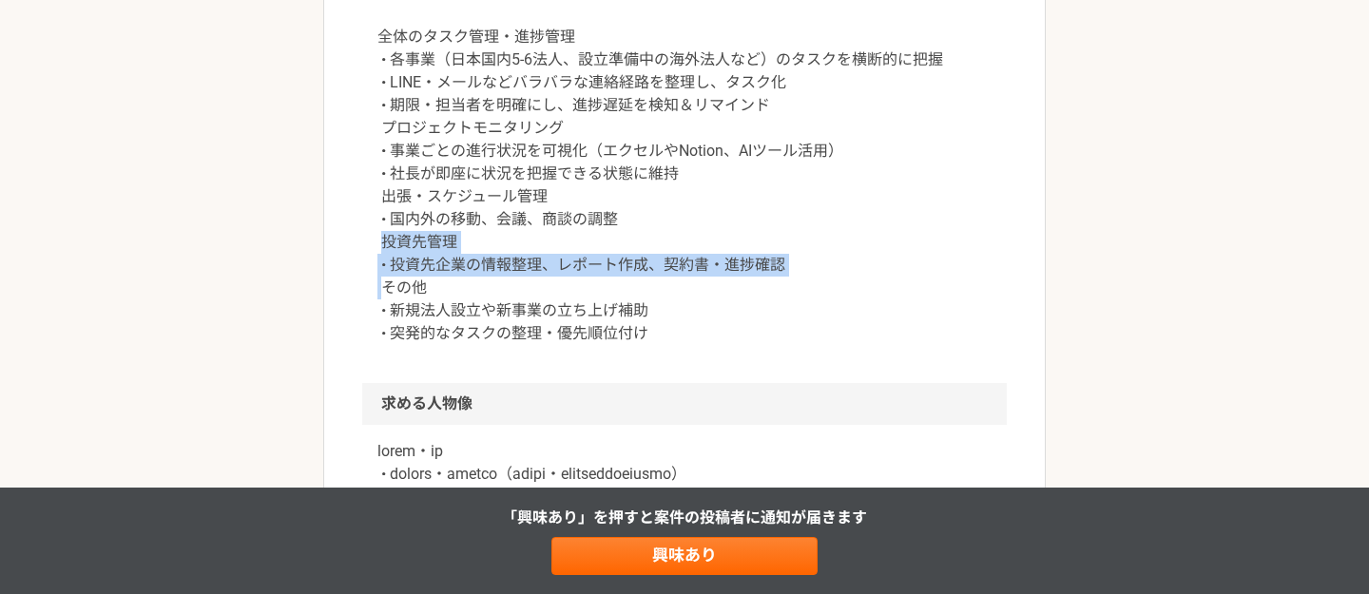
drag, startPoint x: 382, startPoint y: 243, endPoint x: 386, endPoint y: 296, distance: 52.4
click at [386, 296] on p "秘書業務を中心に、スキルやご経験に応じてプロジェクト管理業務なども幅広くご対応頂きます。 具体的な想定業務は以下になります。 全体のタスク管理・進捗管理 • …" at bounding box center [685, 139] width 614 height 411
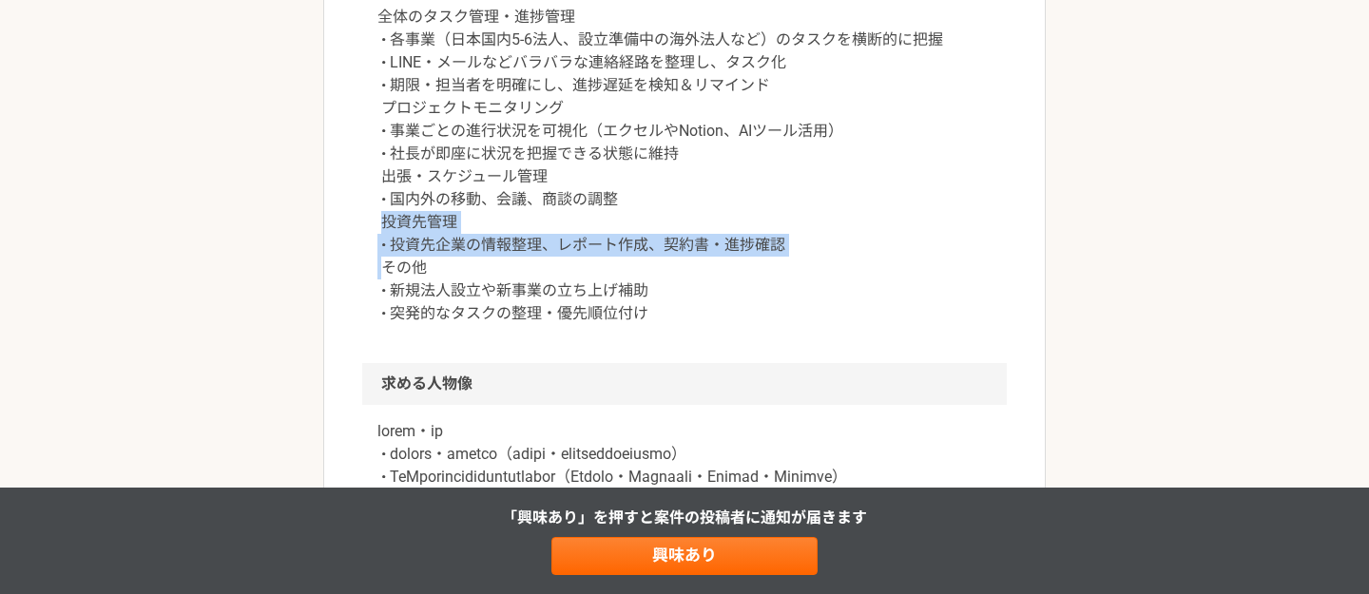
scroll to position [921, 0]
click at [430, 247] on p "秘書業務を中心に、スキルやご経験に応じてプロジェクト管理業務なども幅広くご対応頂きます。 具体的な想定業務は以下になります。 全体のタスク管理・進捗管理 • …" at bounding box center [685, 118] width 614 height 411
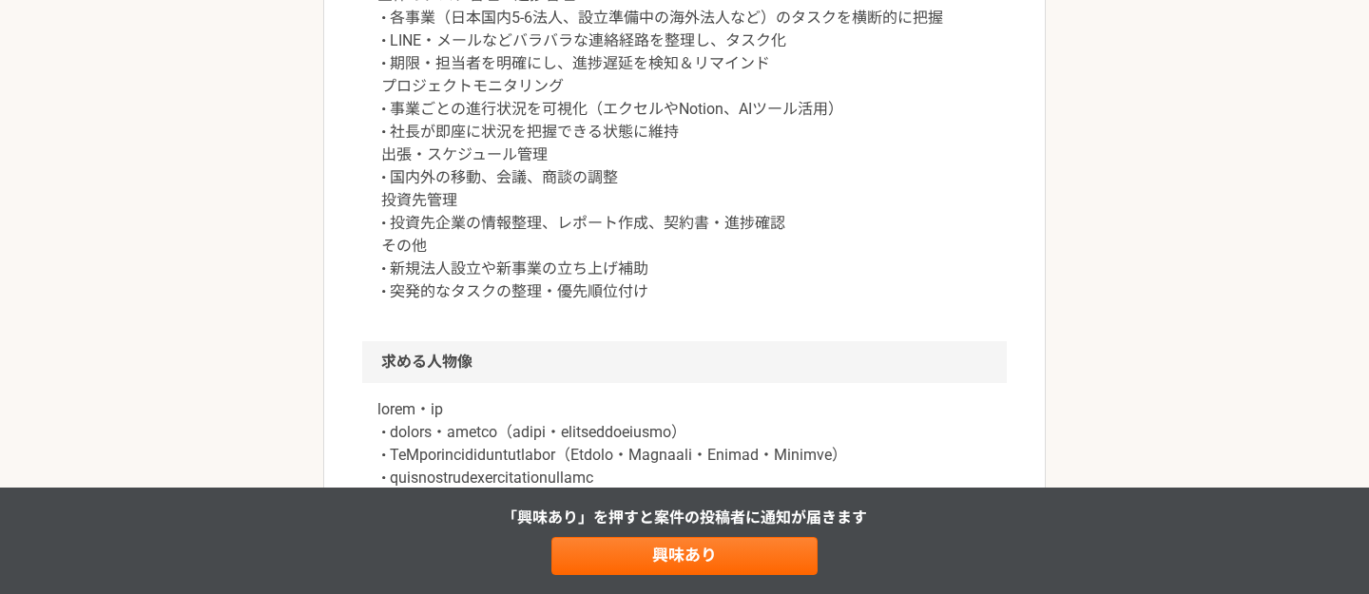
scroll to position [942, 0]
click at [467, 272] on p "秘書業務を中心に、スキルやご経験に応じてプロジェクト管理業務なども幅広くご対応頂きます。 具体的な想定業務は以下になります。 全体のタスク管理・進捗管理 • …" at bounding box center [685, 97] width 614 height 411
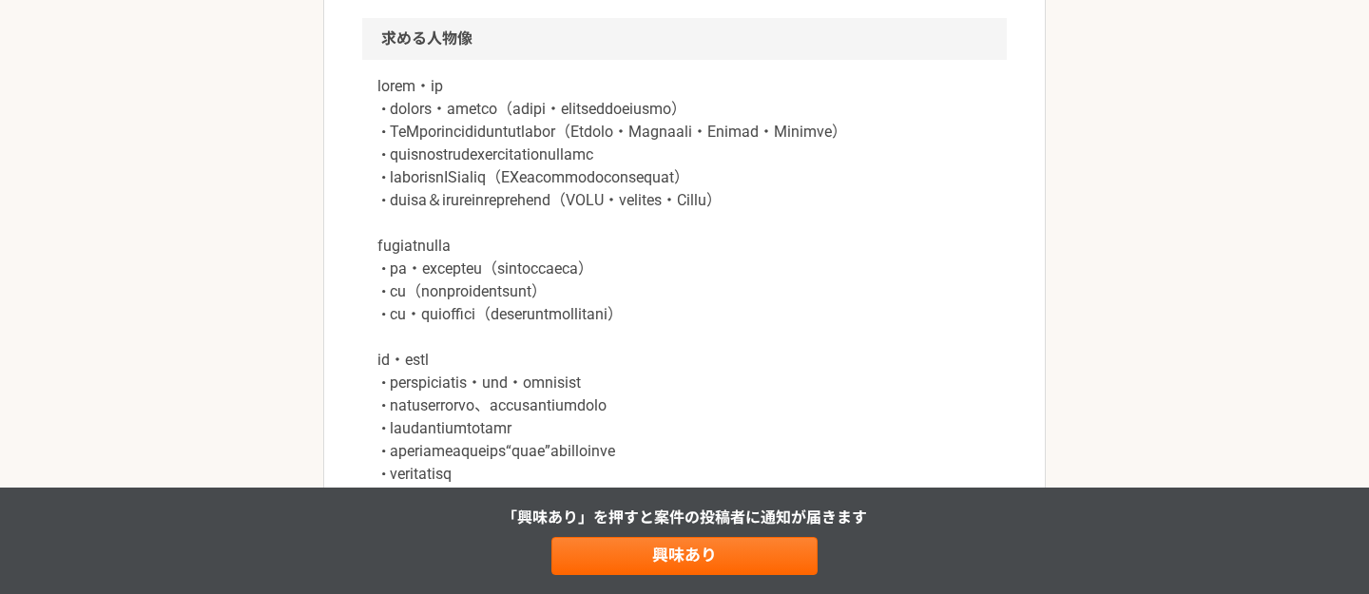
scroll to position [1269, 0]
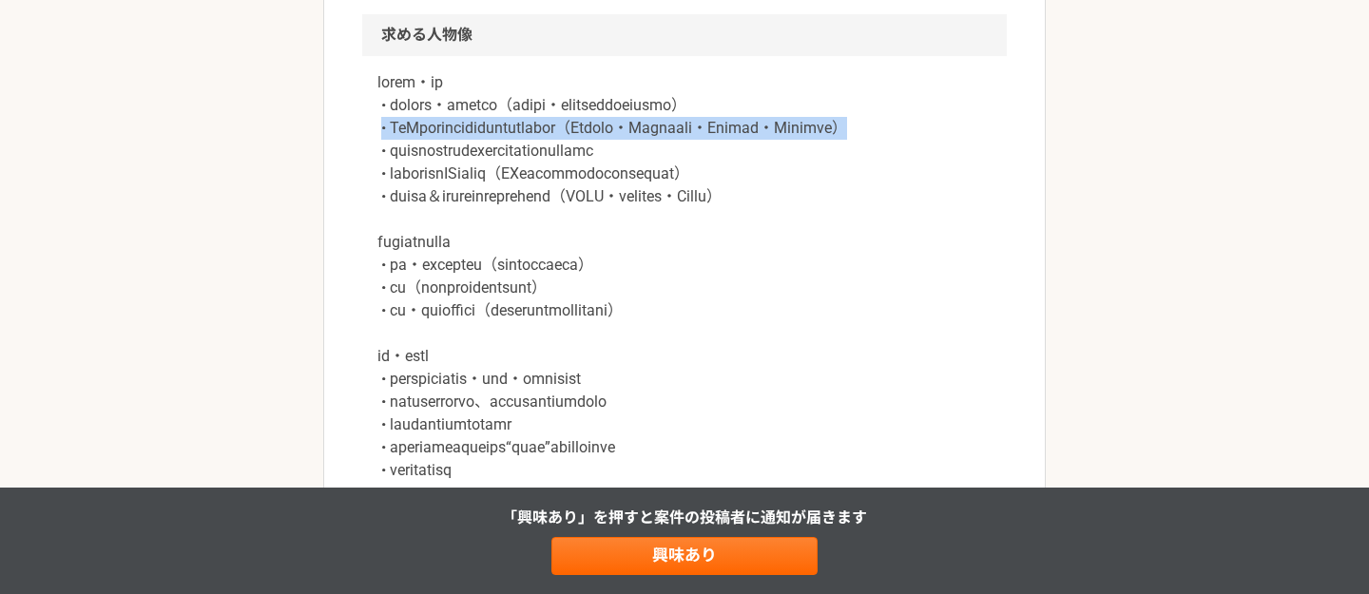
drag, startPoint x: 379, startPoint y: 129, endPoint x: 400, endPoint y: 157, distance: 34.6
click at [400, 157] on p at bounding box center [685, 276] width 614 height 411
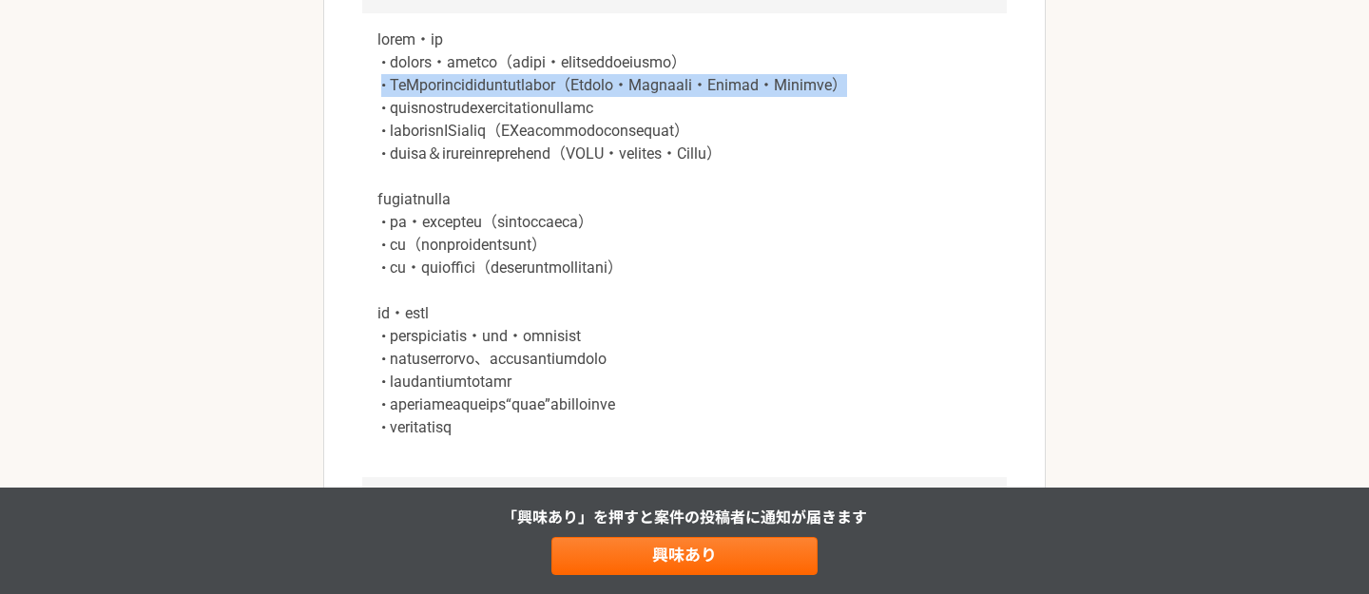
scroll to position [1313, 0]
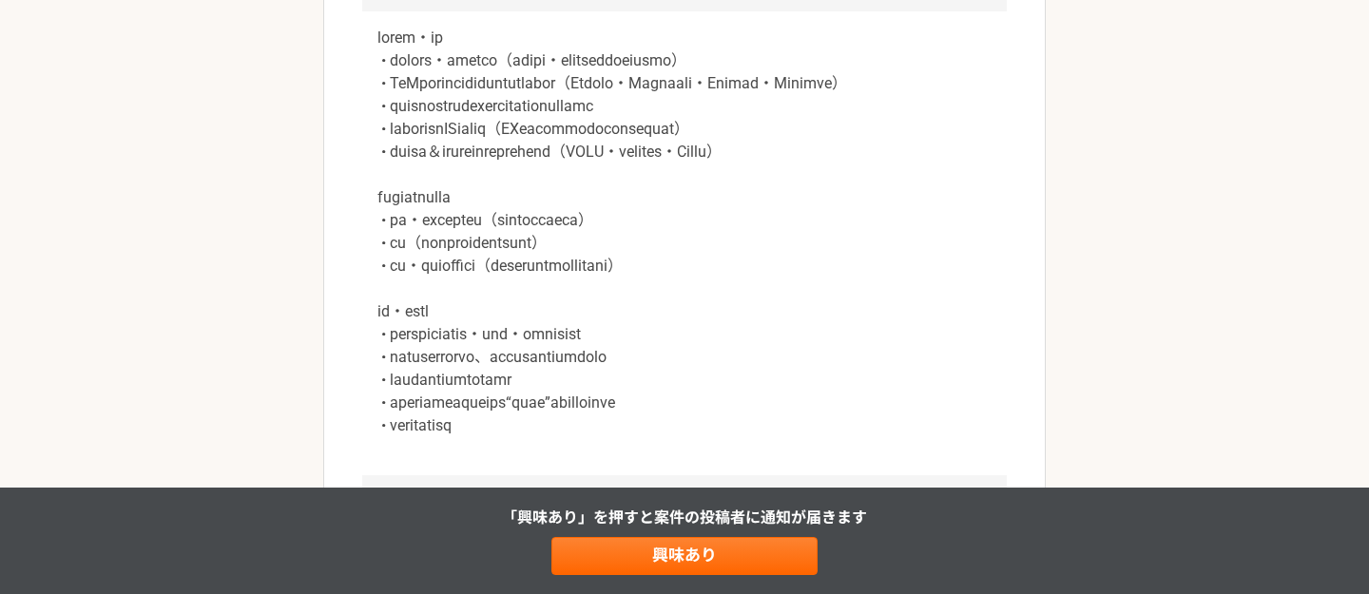
click at [409, 175] on p at bounding box center [685, 232] width 614 height 411
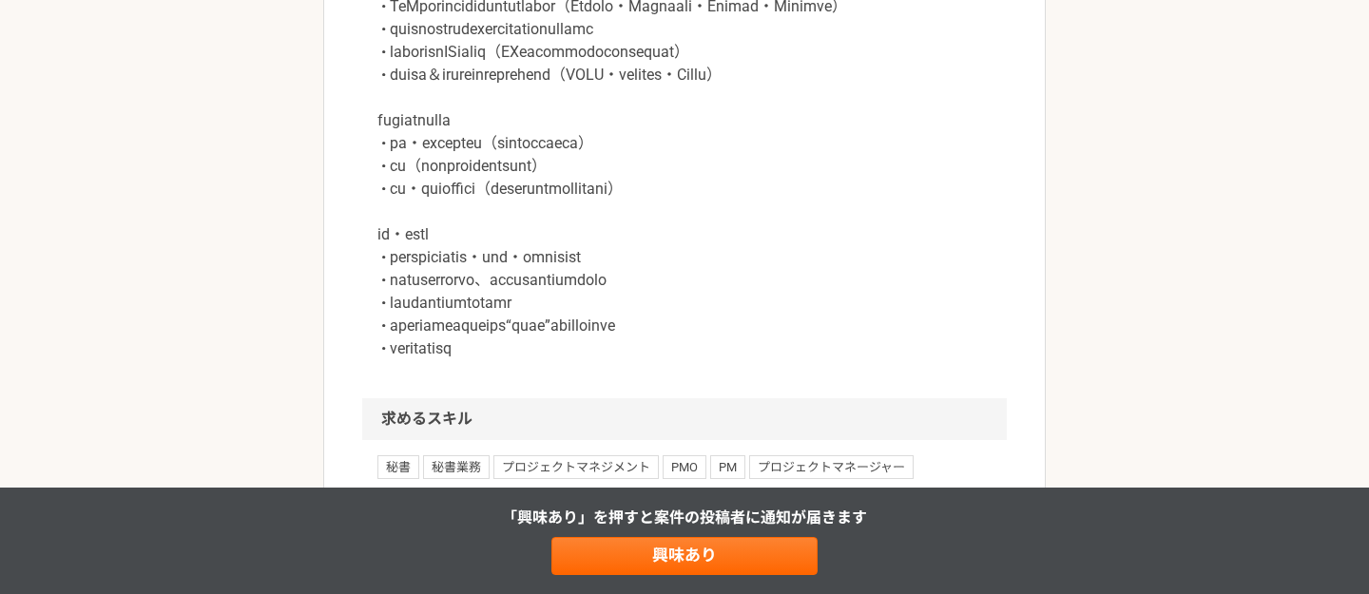
scroll to position [1398, 0]
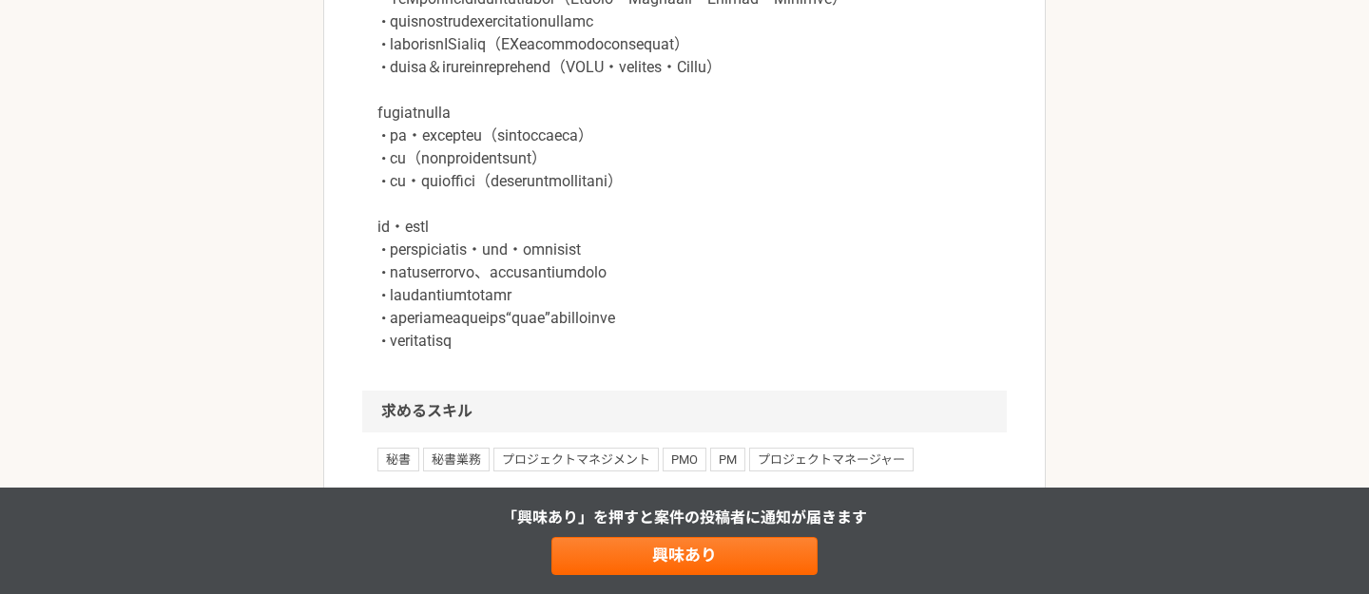
click at [380, 166] on p at bounding box center [685, 147] width 614 height 411
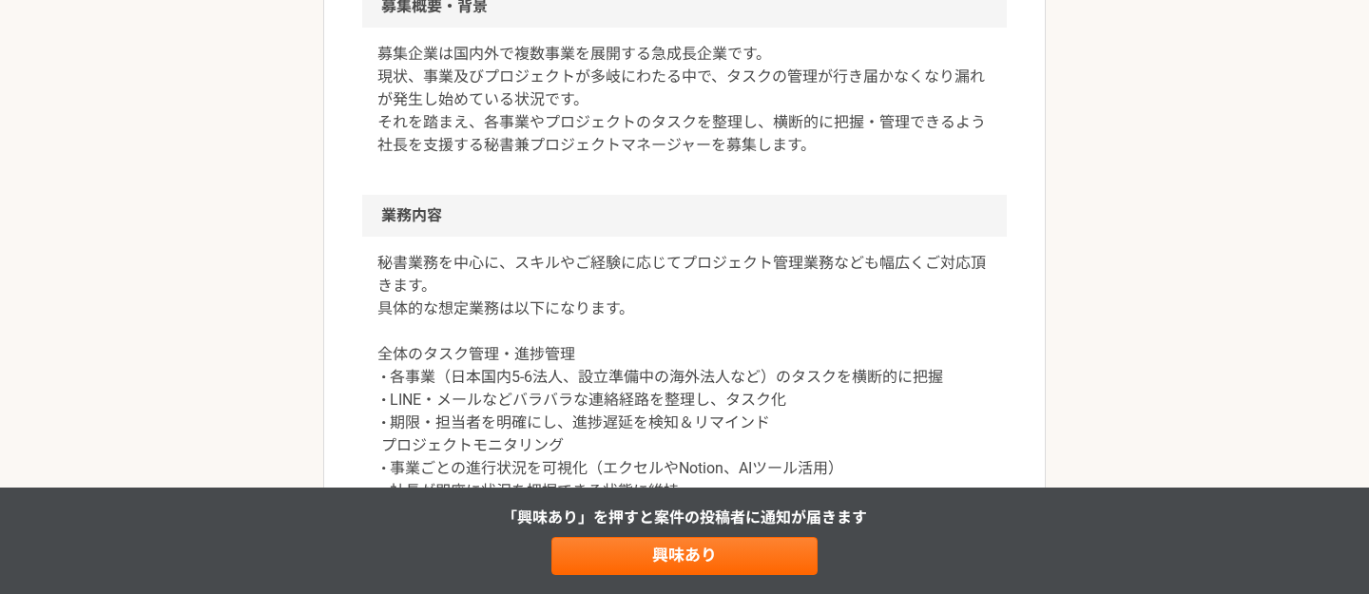
scroll to position [581, 0]
